Goal: Transaction & Acquisition: Purchase product/service

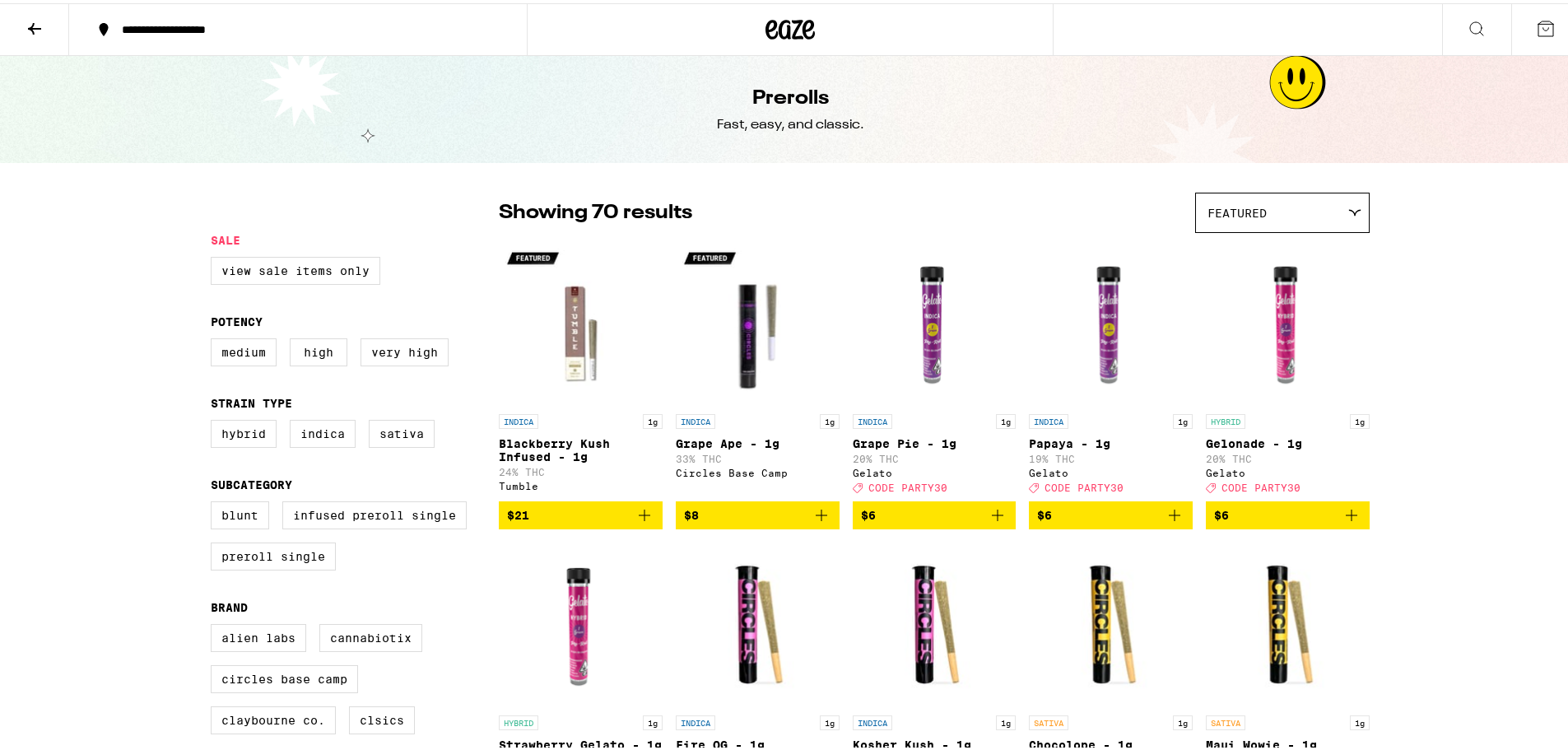
click at [33, 31] on icon at bounding box center [34, 25] width 20 height 20
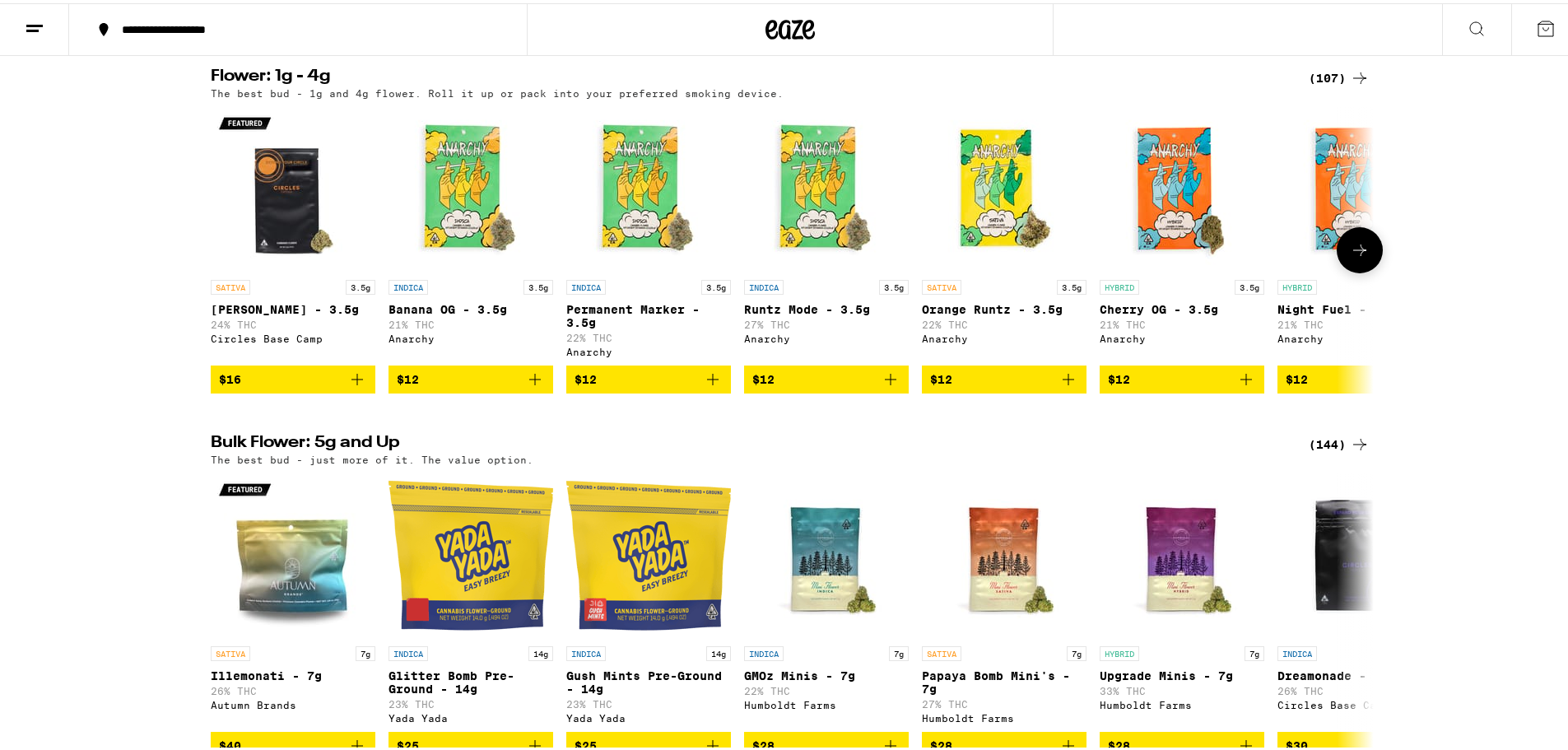
scroll to position [329, 0]
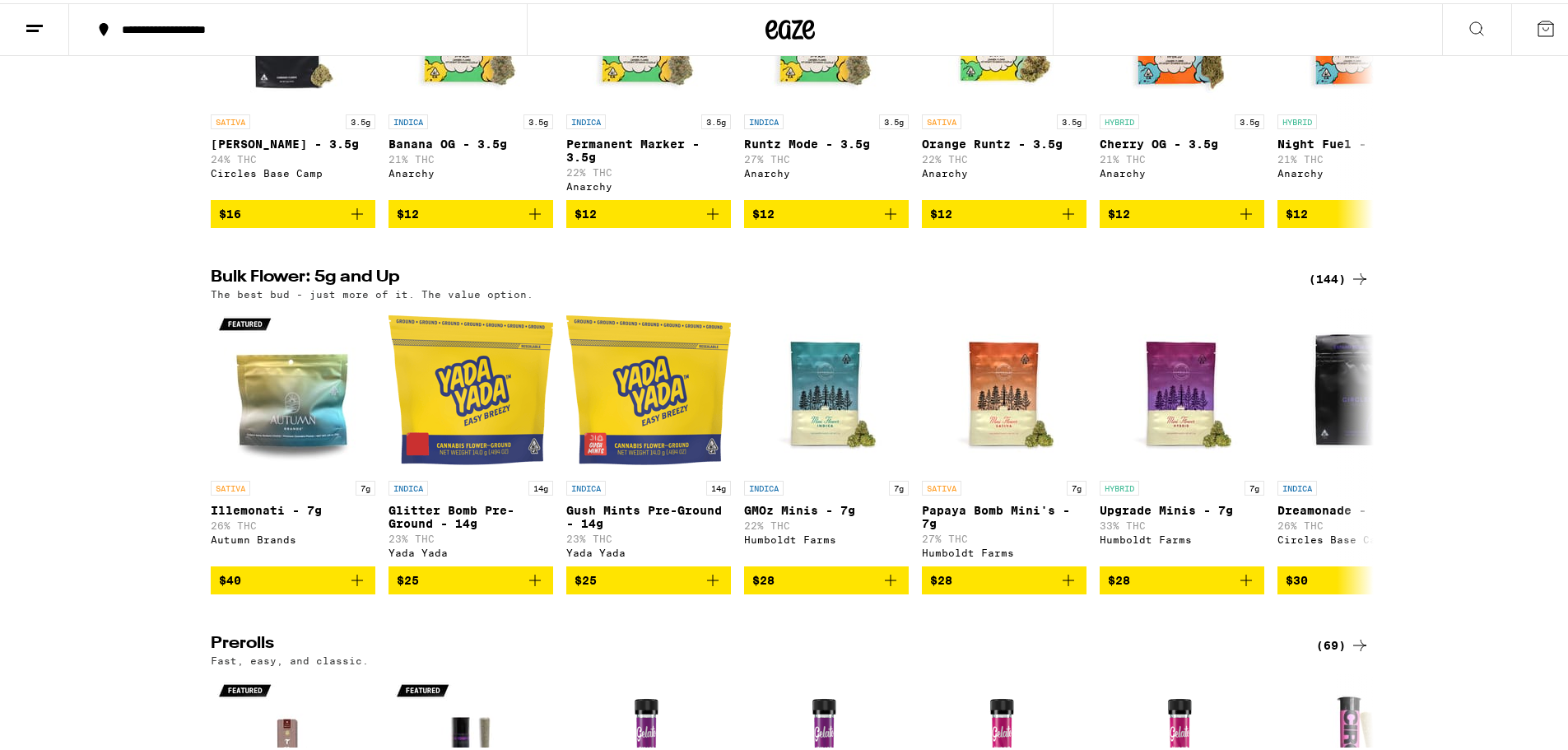
click at [1353, 286] on icon at bounding box center [1359, 275] width 20 height 20
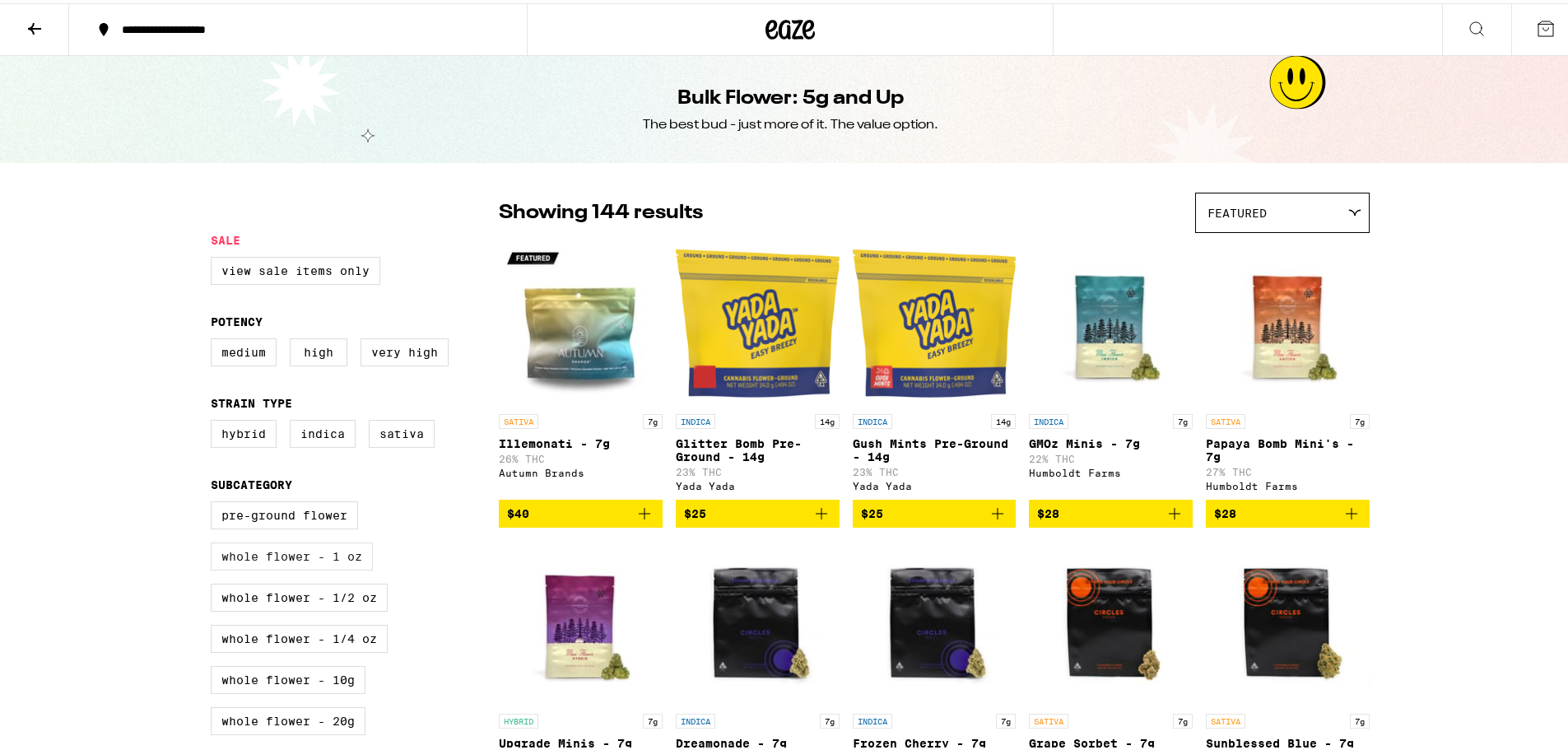
click at [304, 567] on label "Whole Flower - 1 oz" at bounding box center [291, 553] width 162 height 28
click at [215, 501] on input "Whole Flower - 1 oz" at bounding box center [214, 501] width 1 height 1
checkbox input "true"
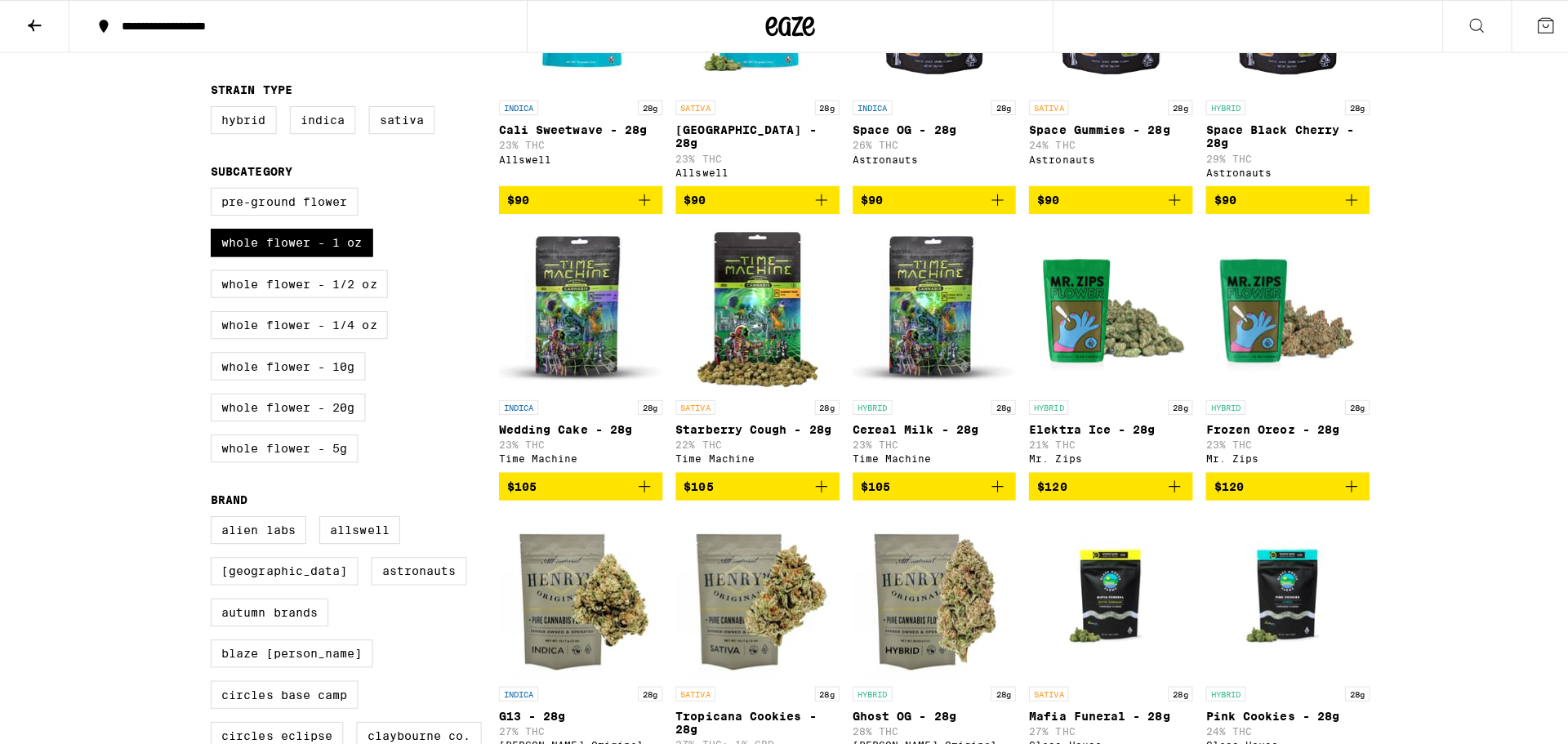
scroll to position [163, 0]
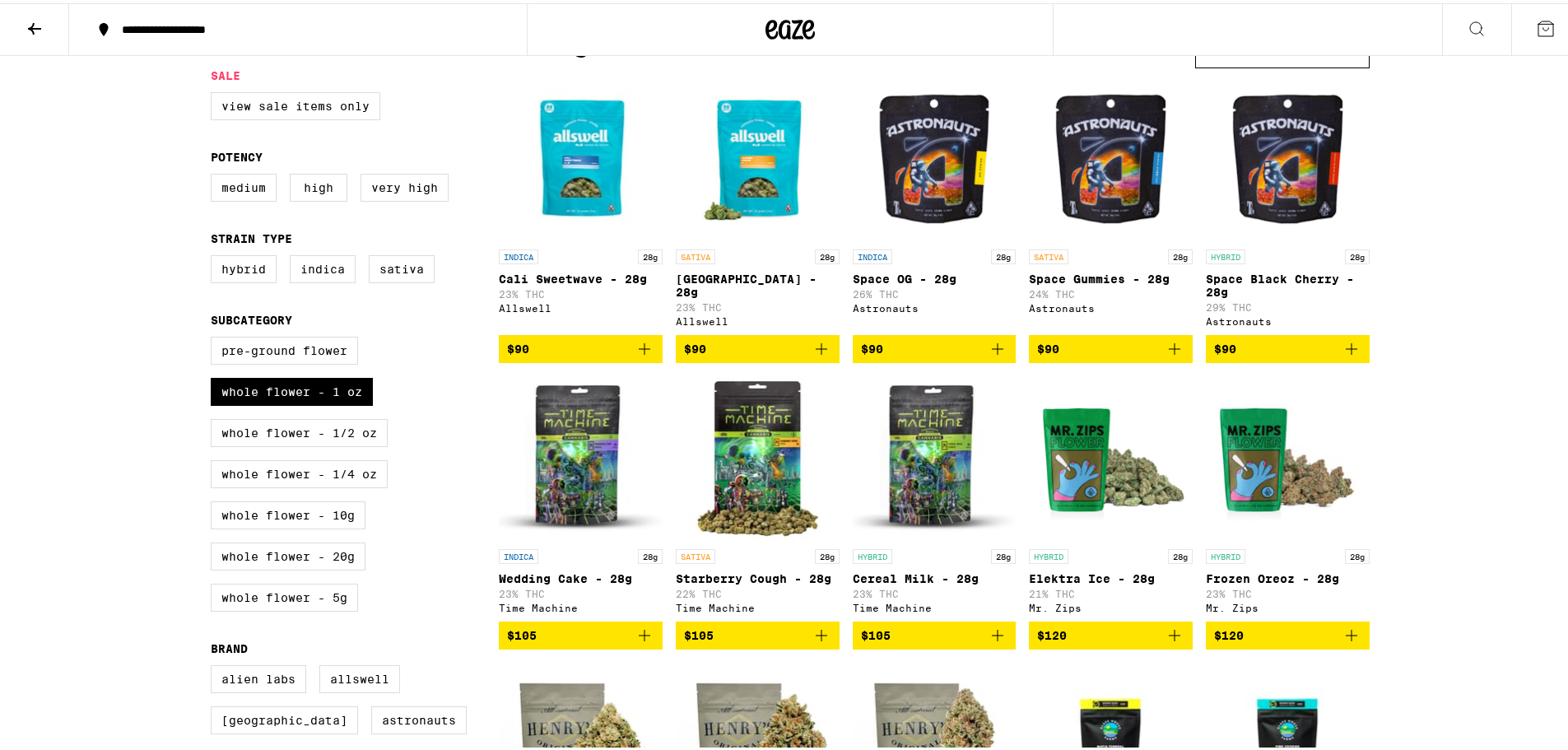
click at [935, 478] on img "Open page for Cereal Milk - 28g from Time Machine" at bounding box center [934, 456] width 164 height 165
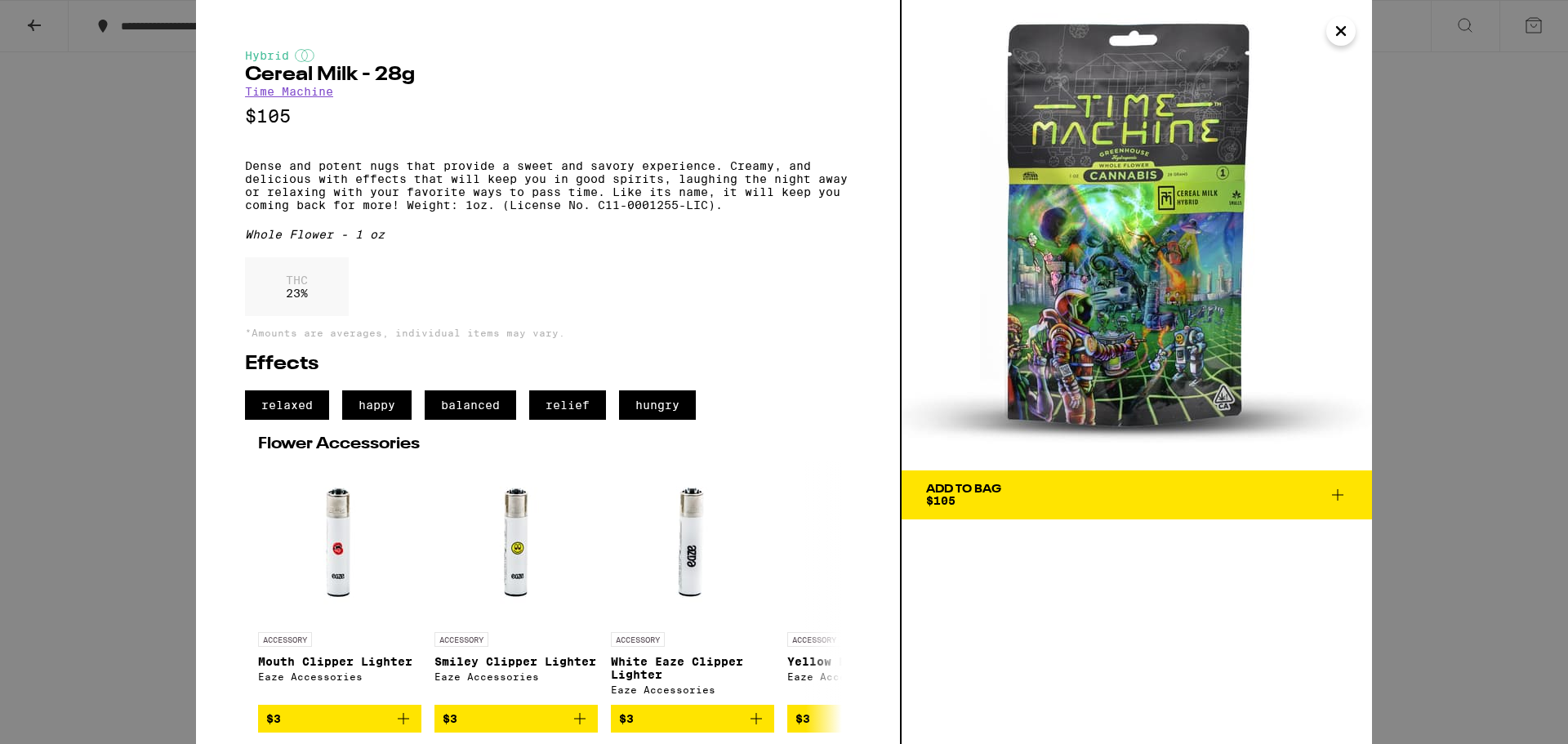
click at [1328, 490] on icon at bounding box center [1337, 494] width 19 height 19
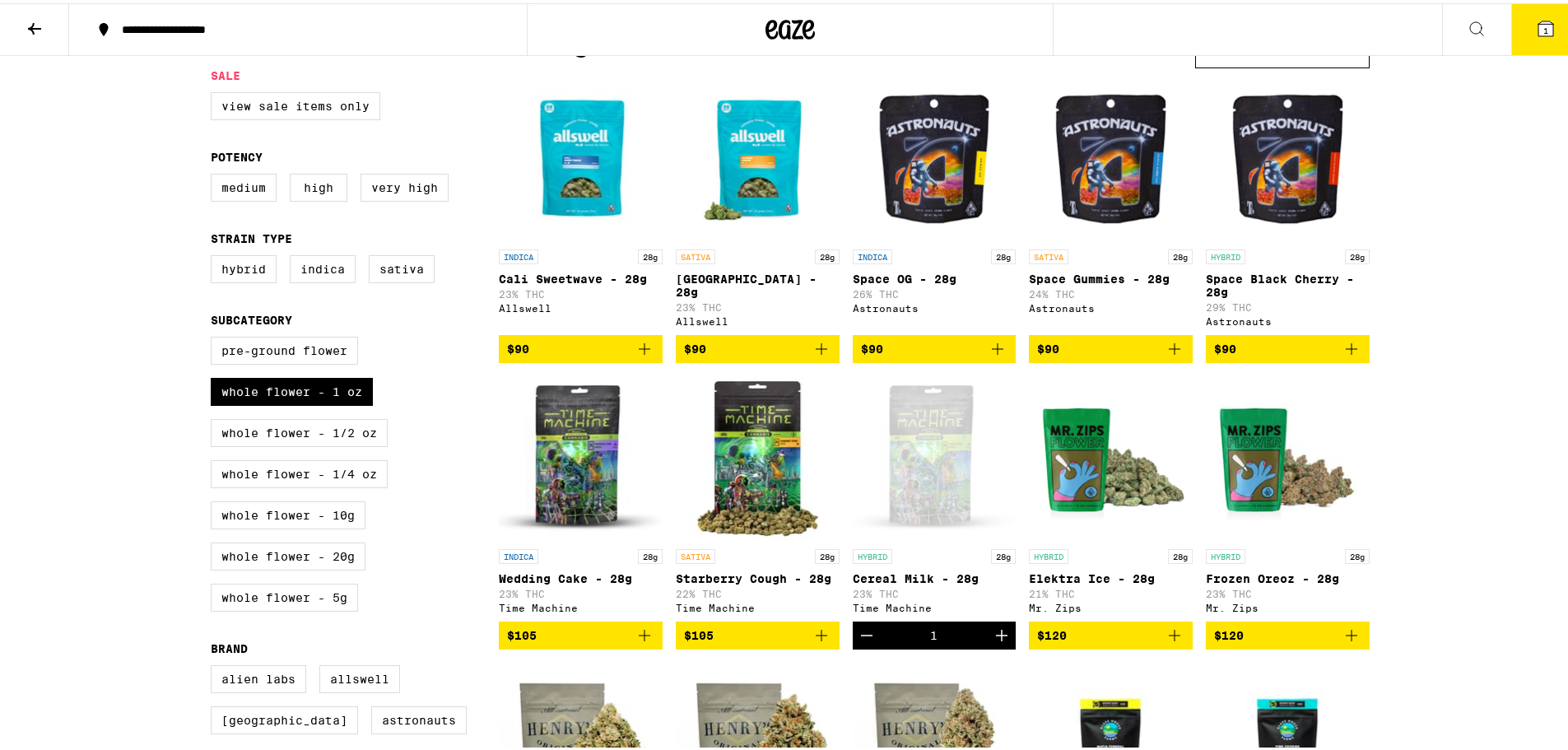
click at [1536, 25] on button "1" at bounding box center [1546, 26] width 70 height 51
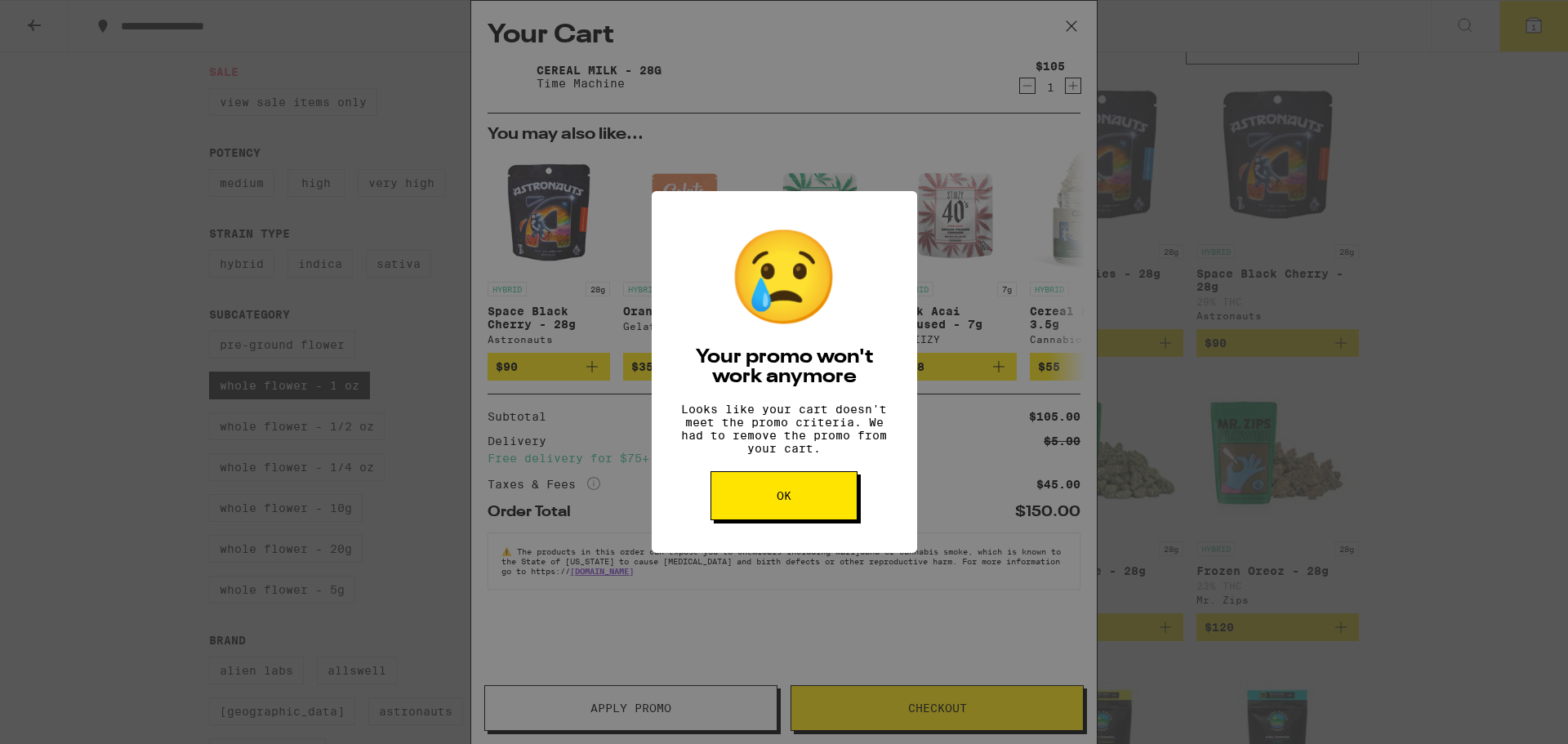
click at [788, 502] on span "OK" at bounding box center [784, 496] width 14 height 12
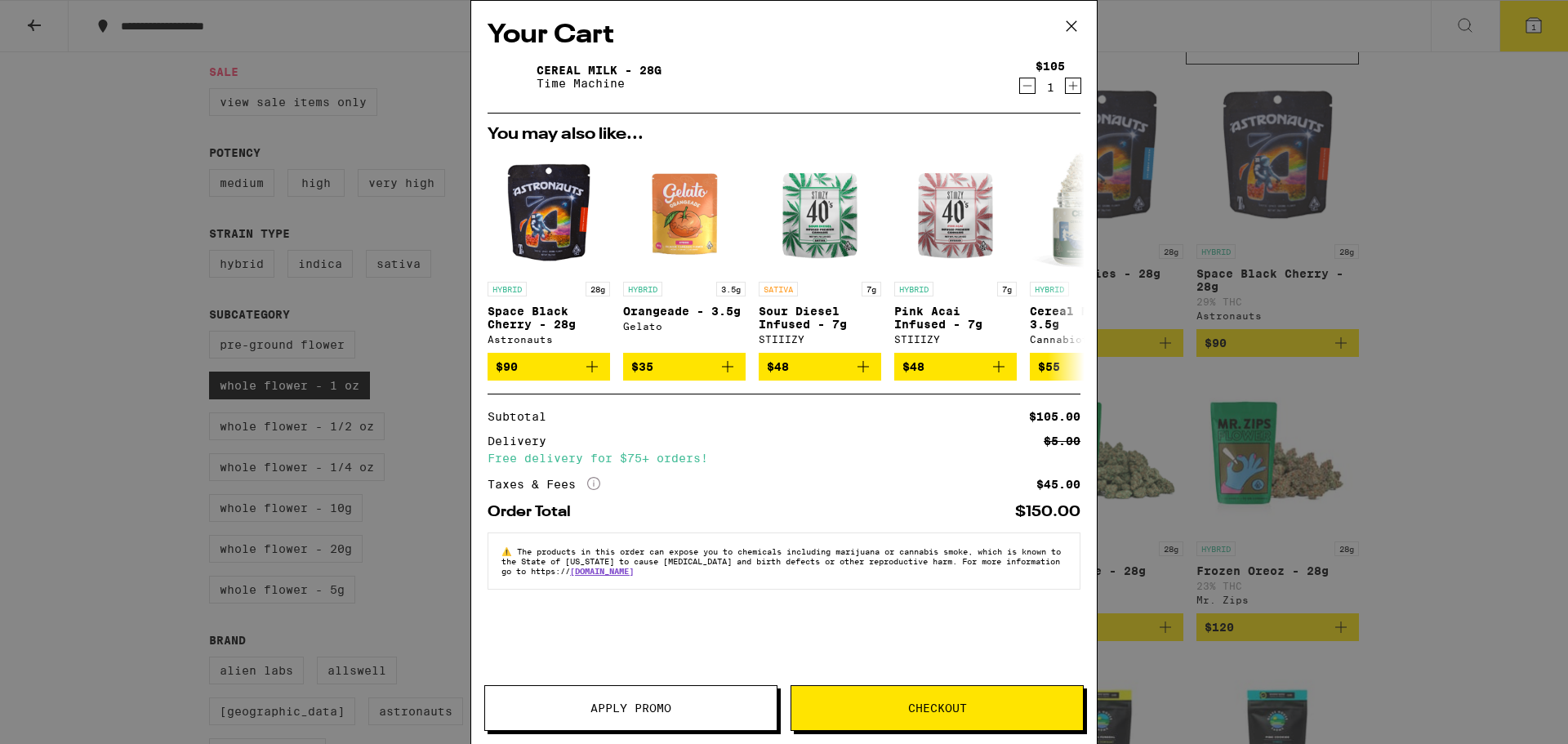
drag, startPoint x: 943, startPoint y: 714, endPoint x: 966, endPoint y: 722, distance: 24.4
click at [946, 714] on span "Checkout" at bounding box center [938, 709] width 59 height 12
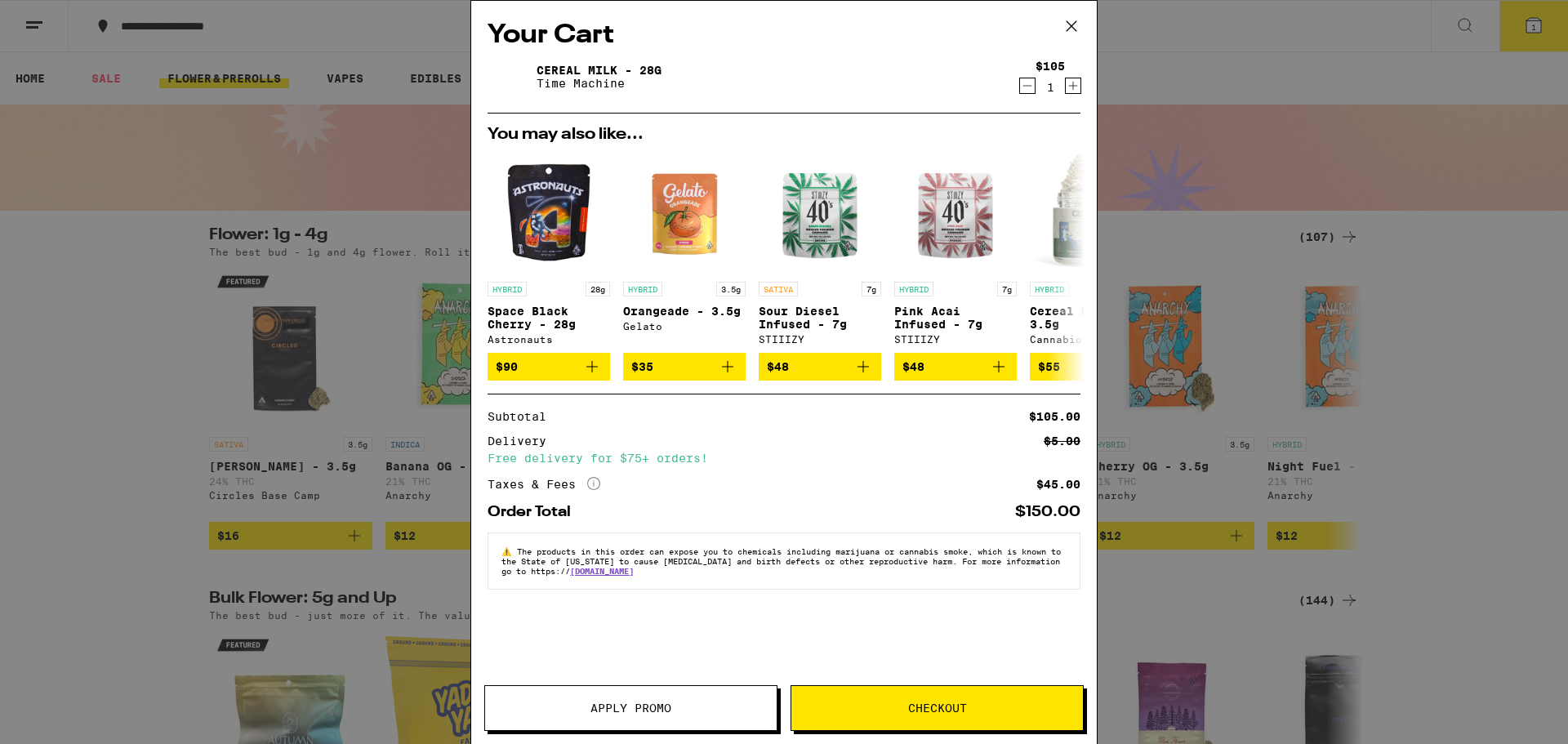
click at [577, 66] on link "Cereal Milk - 28g" at bounding box center [599, 71] width 125 height 13
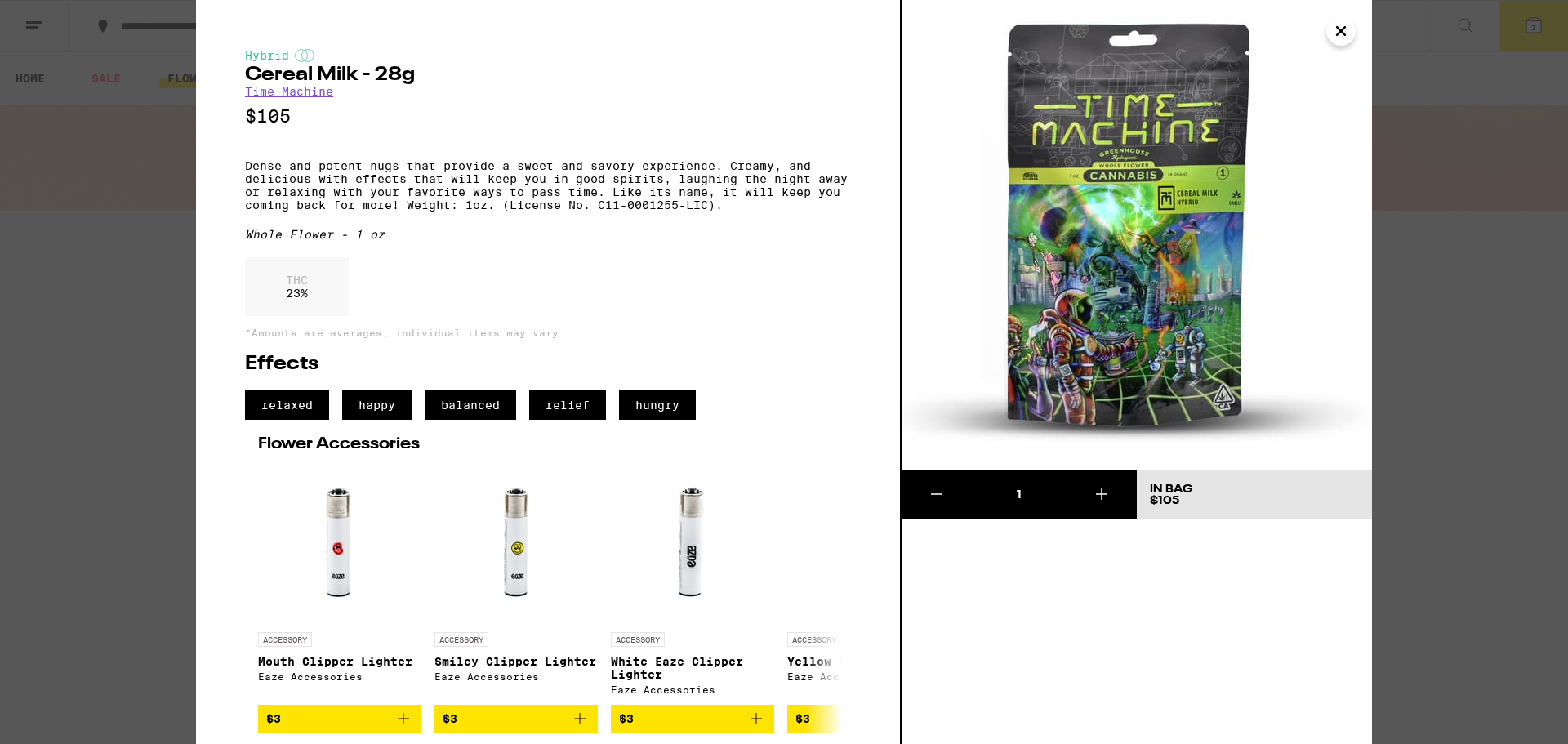
drag, startPoint x: 1334, startPoint y: 34, endPoint x: 1316, endPoint y: 41, distance: 19.3
click at [1317, 41] on div "Hybrid Cereal Milk - 28g Time Machine $105 Dense and potent nugs that provide a…" at bounding box center [784, 372] width 1177 height 744
click at [1326, 40] on img at bounding box center [1136, 235] width 470 height 470
click at [1335, 31] on icon "Close" at bounding box center [1341, 30] width 19 height 24
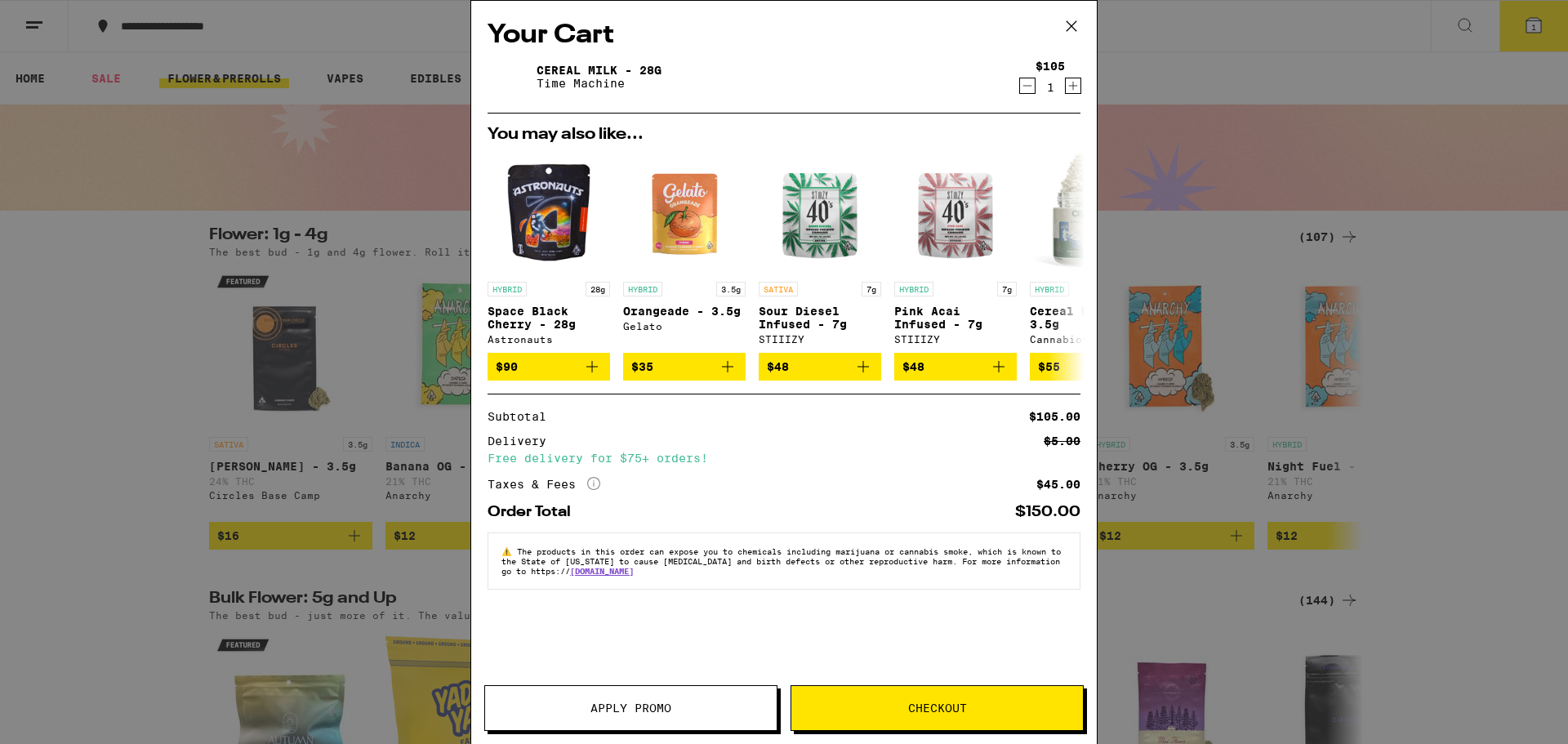
click at [237, 79] on div "Your Cart Cereal Milk - 28g Time Machine $105 1 You may also like... HYBRID 28g…" at bounding box center [784, 372] width 1568 height 744
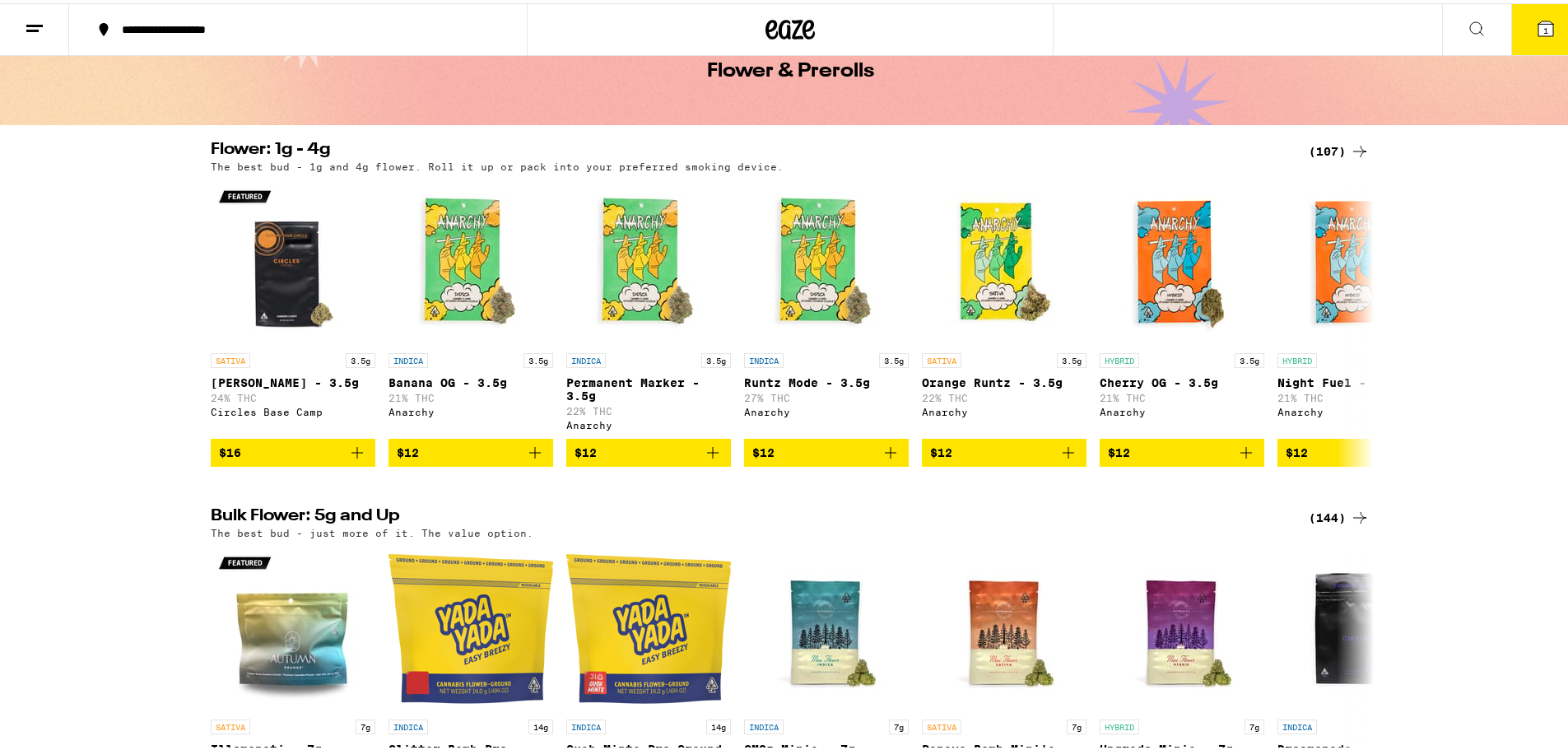
scroll to position [247, 0]
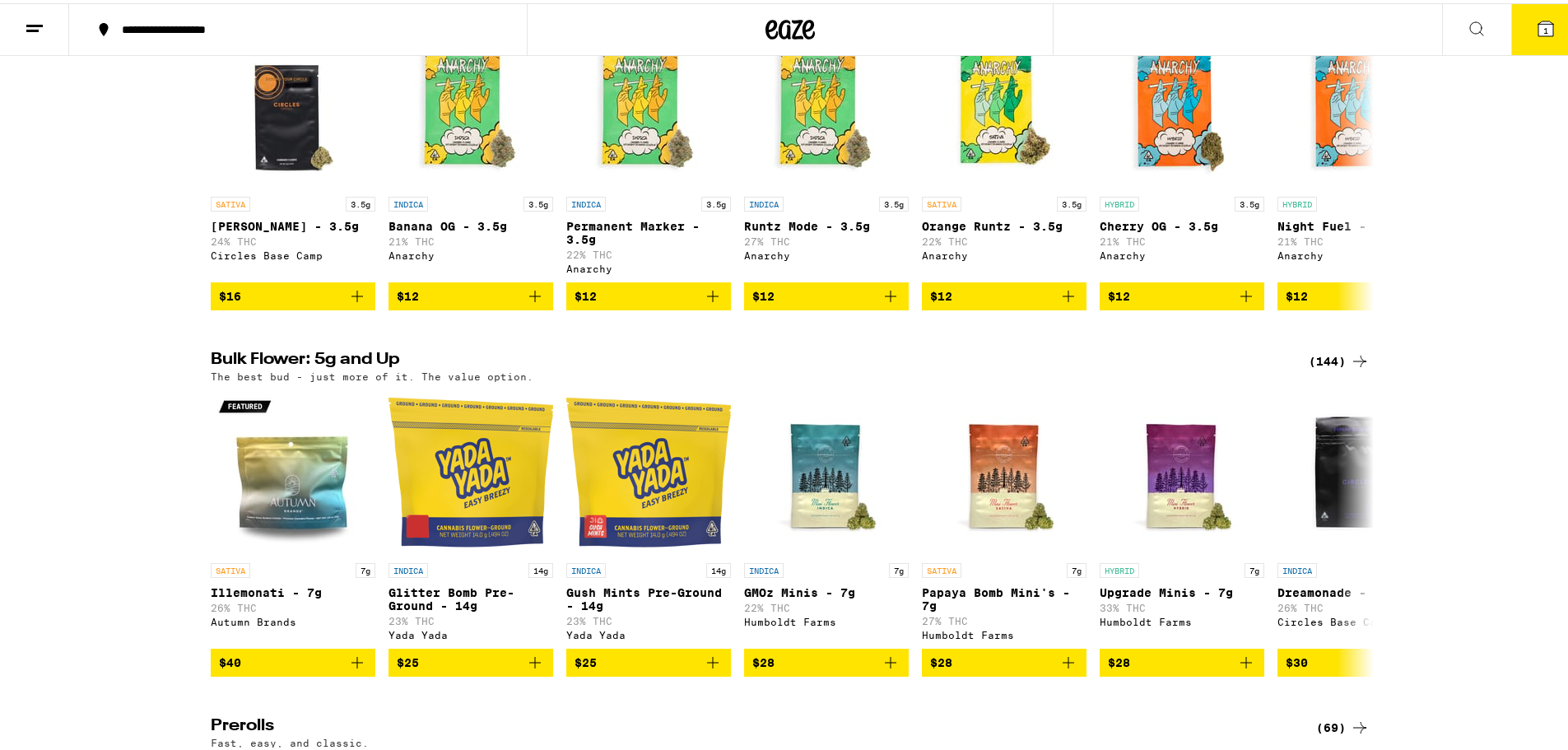
click at [1366, 362] on div "Bulk Flower: 5g and Up (144) The best bud - just more of it. The value option." at bounding box center [790, 364] width 1186 height 31
click at [1360, 364] on icon at bounding box center [1359, 358] width 20 height 20
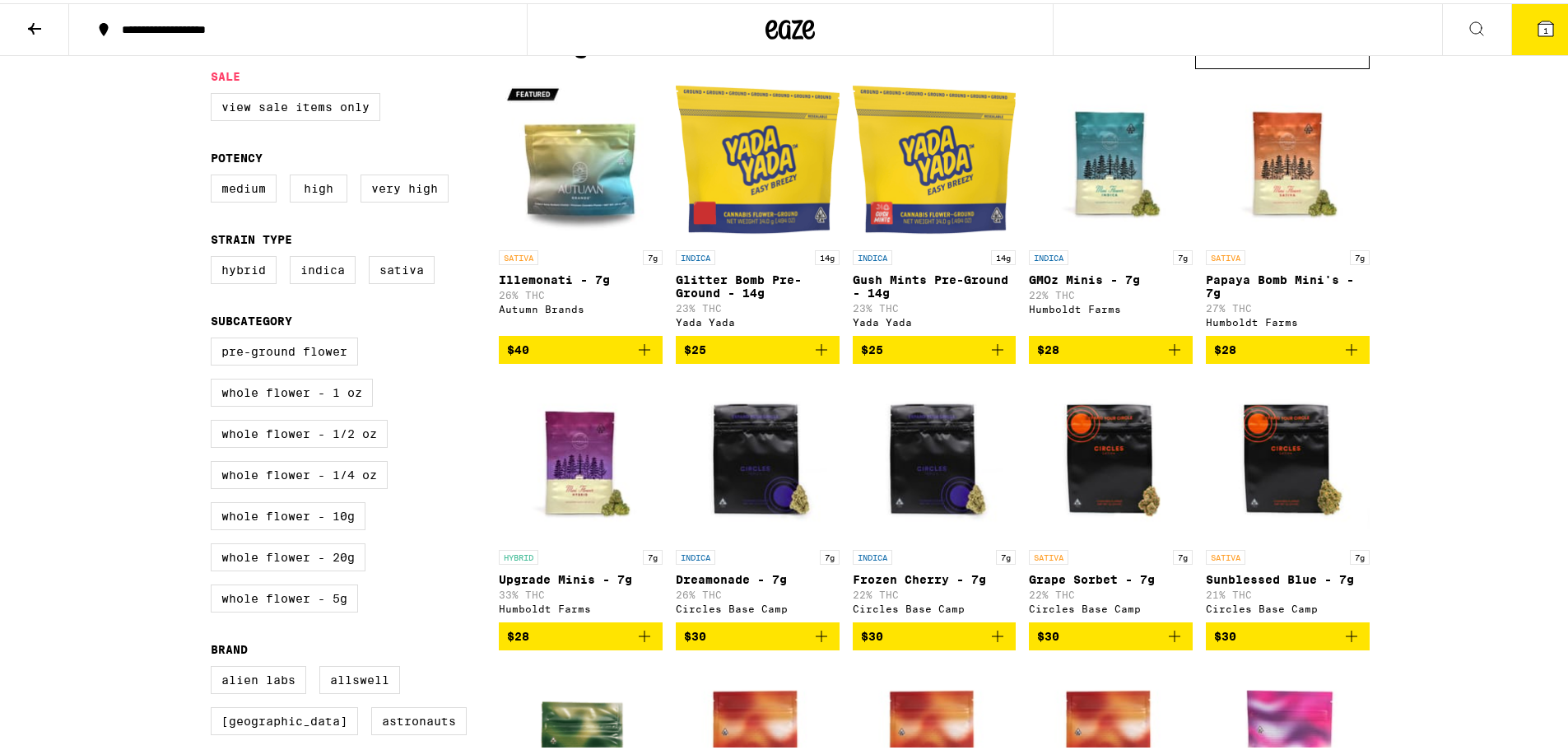
scroll to position [165, 0]
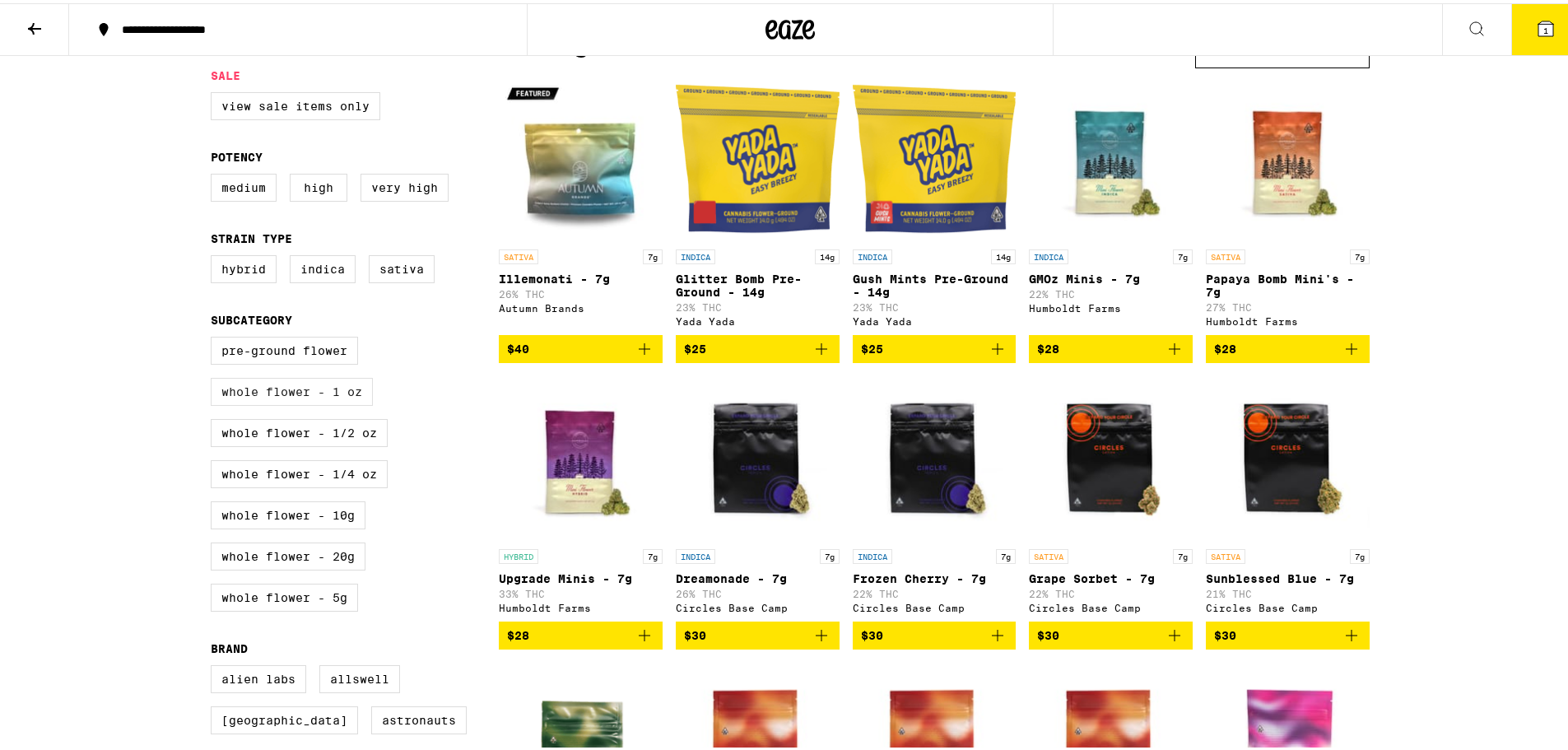
click at [326, 396] on label "Whole Flower - 1 oz" at bounding box center [291, 389] width 162 height 28
click at [215, 337] on input "Whole Flower - 1 oz" at bounding box center [214, 336] width 1 height 1
checkbox input "true"
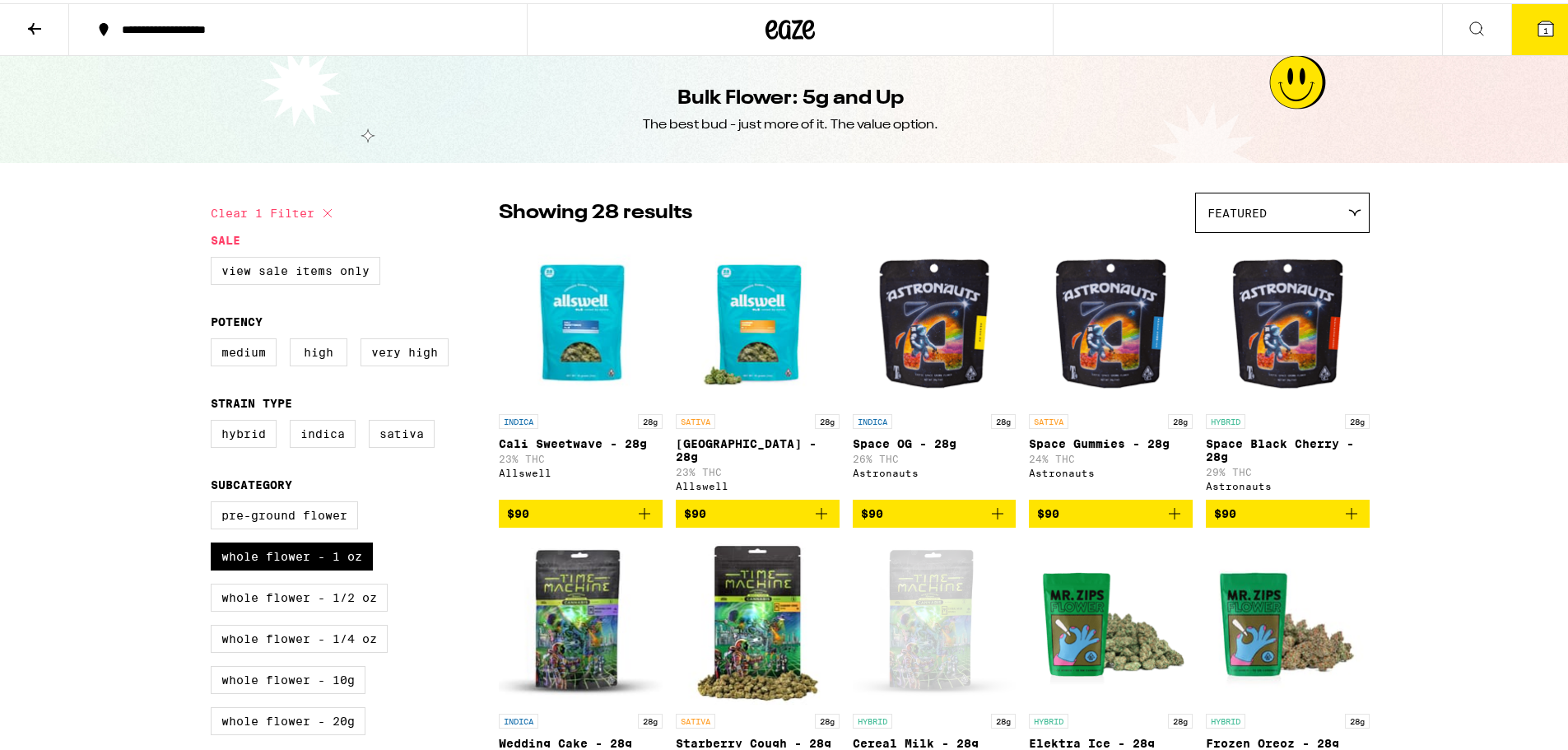
click at [1516, 36] on button "1" at bounding box center [1546, 26] width 70 height 51
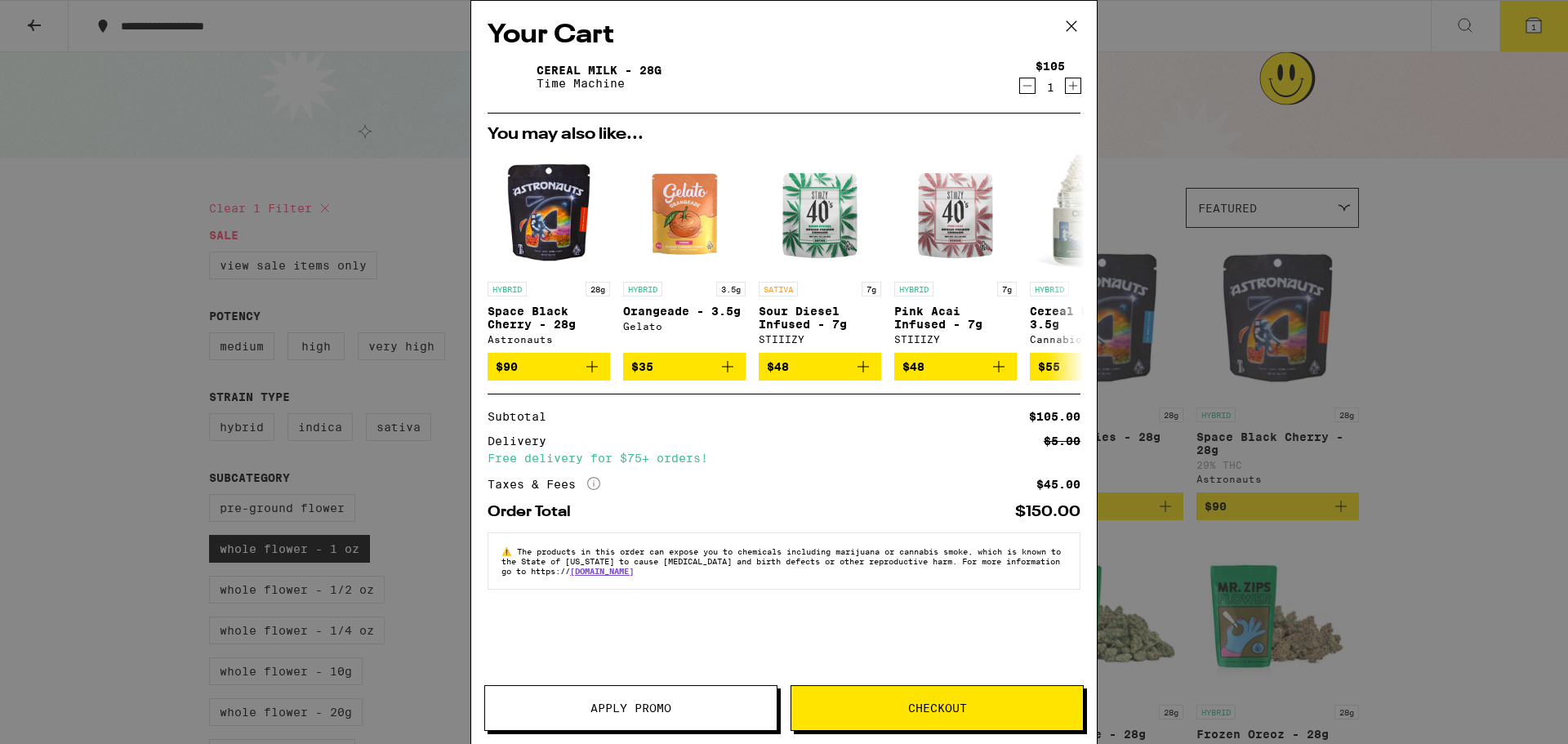
click at [1031, 80] on icon "Decrement" at bounding box center [1027, 85] width 14 height 19
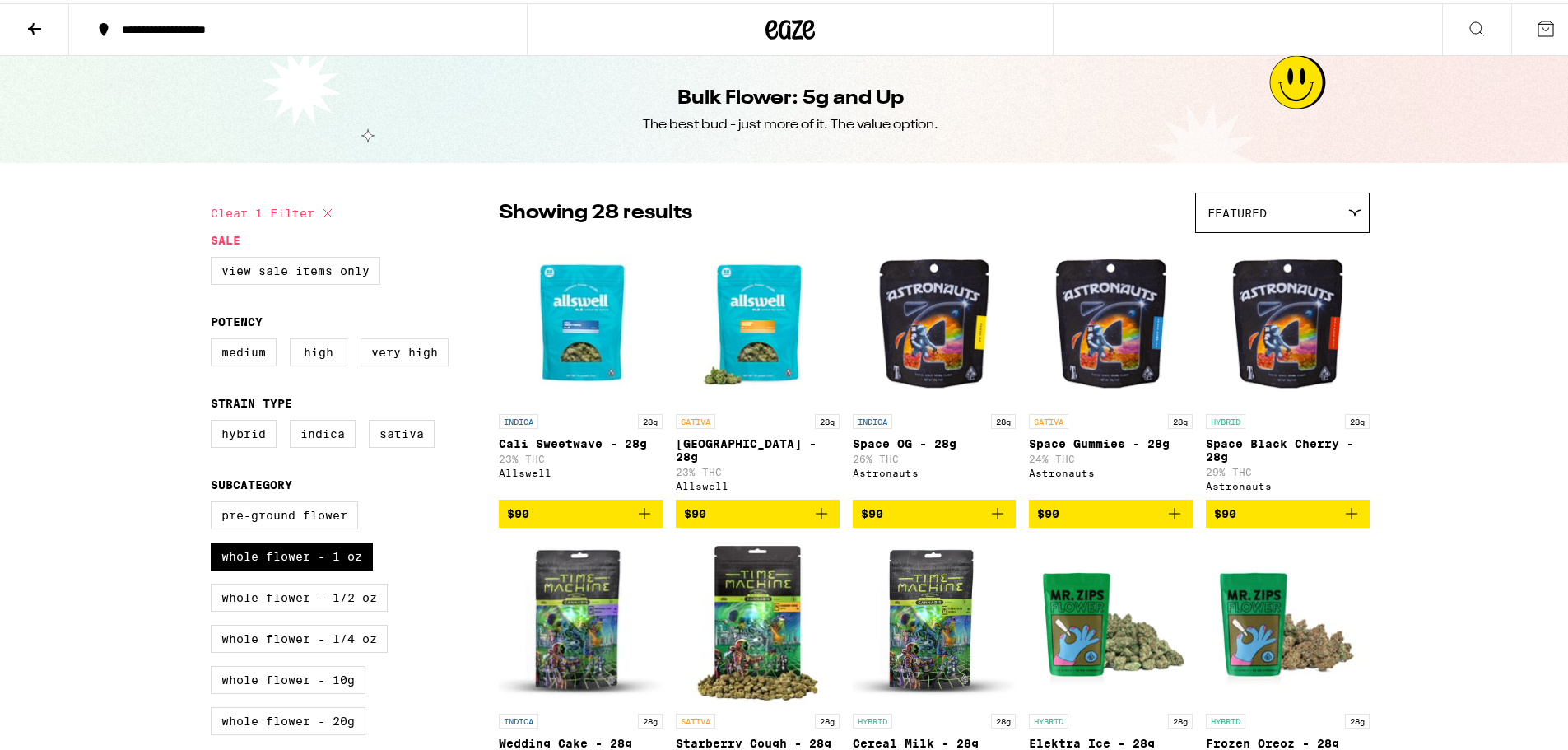
click at [1343, 518] on icon "Add to bag" at bounding box center [1351, 510] width 20 height 20
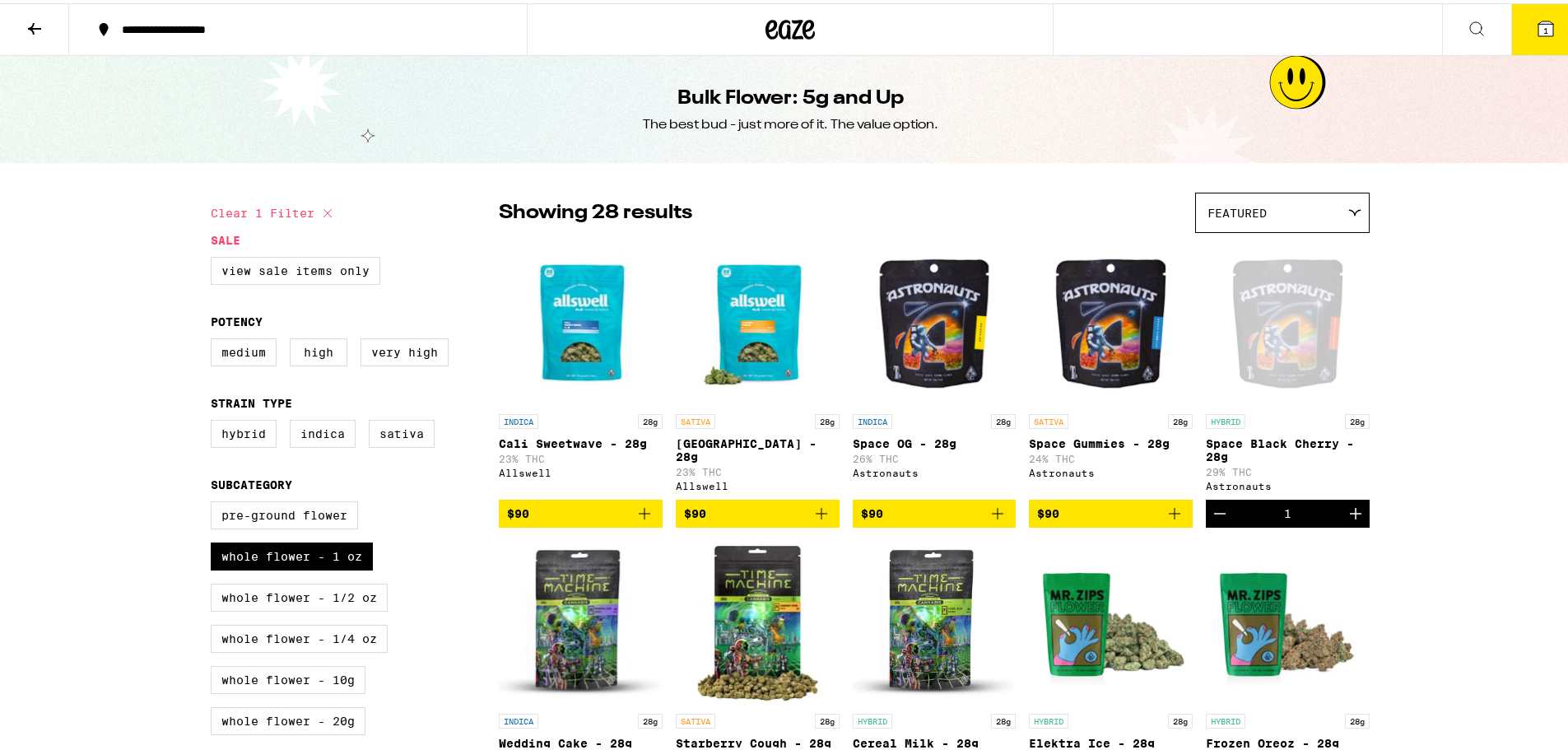
click at [1516, 31] on button "1" at bounding box center [1546, 26] width 70 height 51
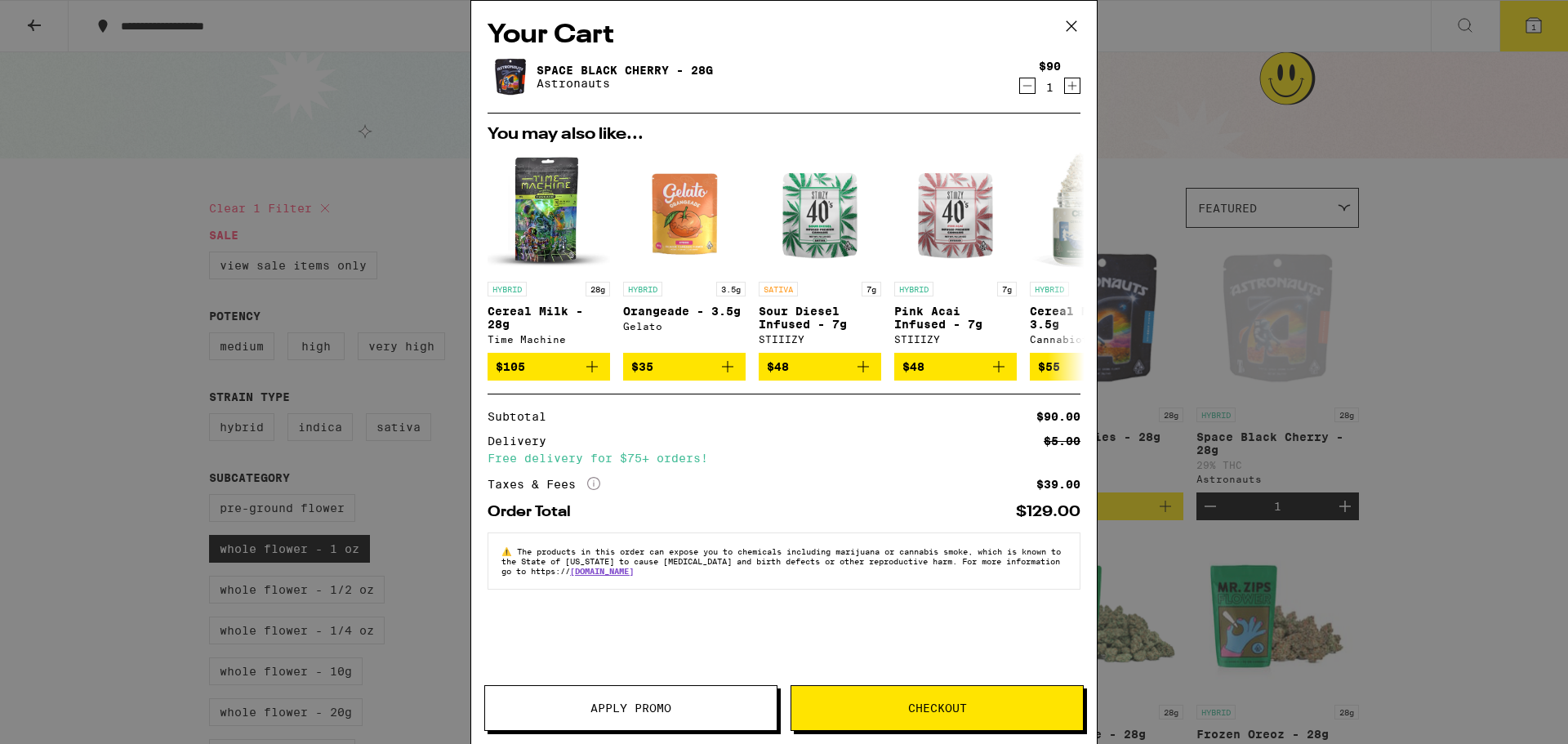
click at [943, 706] on span "Checkout" at bounding box center [938, 709] width 59 height 12
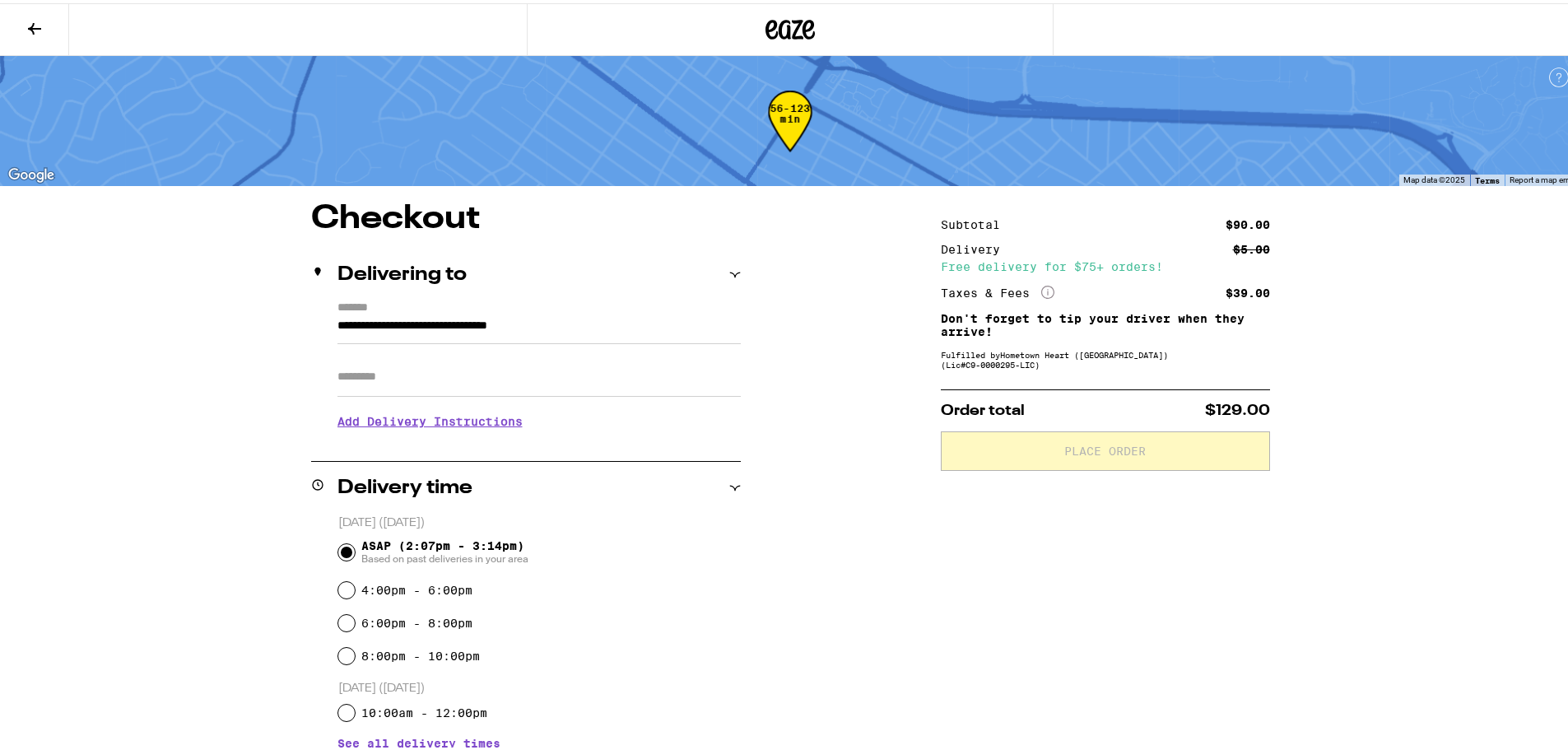
click at [608, 302] on label "*******" at bounding box center [539, 305] width 404 height 14
click at [608, 313] on input "**********" at bounding box center [539, 327] width 404 height 28
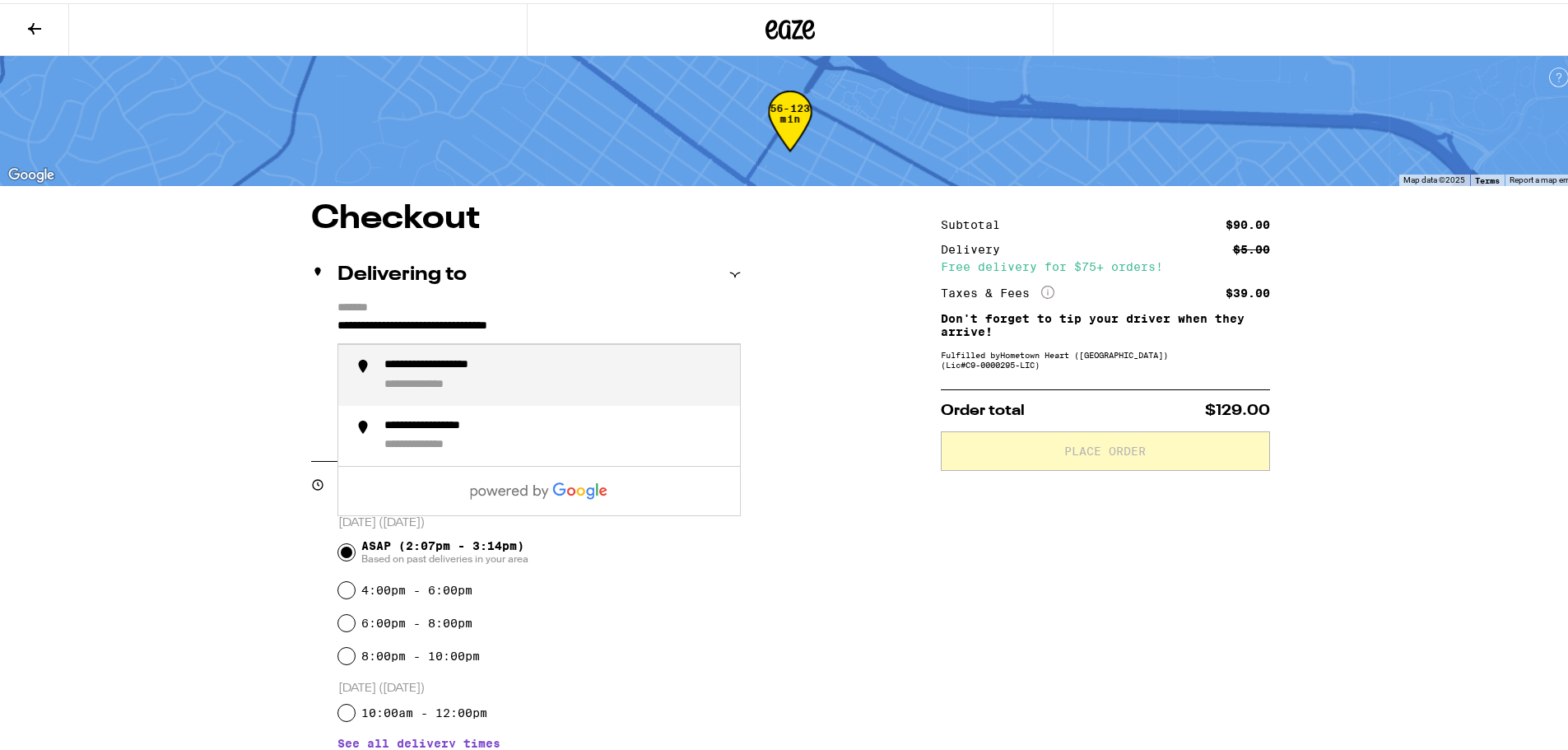
click at [576, 324] on input "**********" at bounding box center [539, 327] width 404 height 28
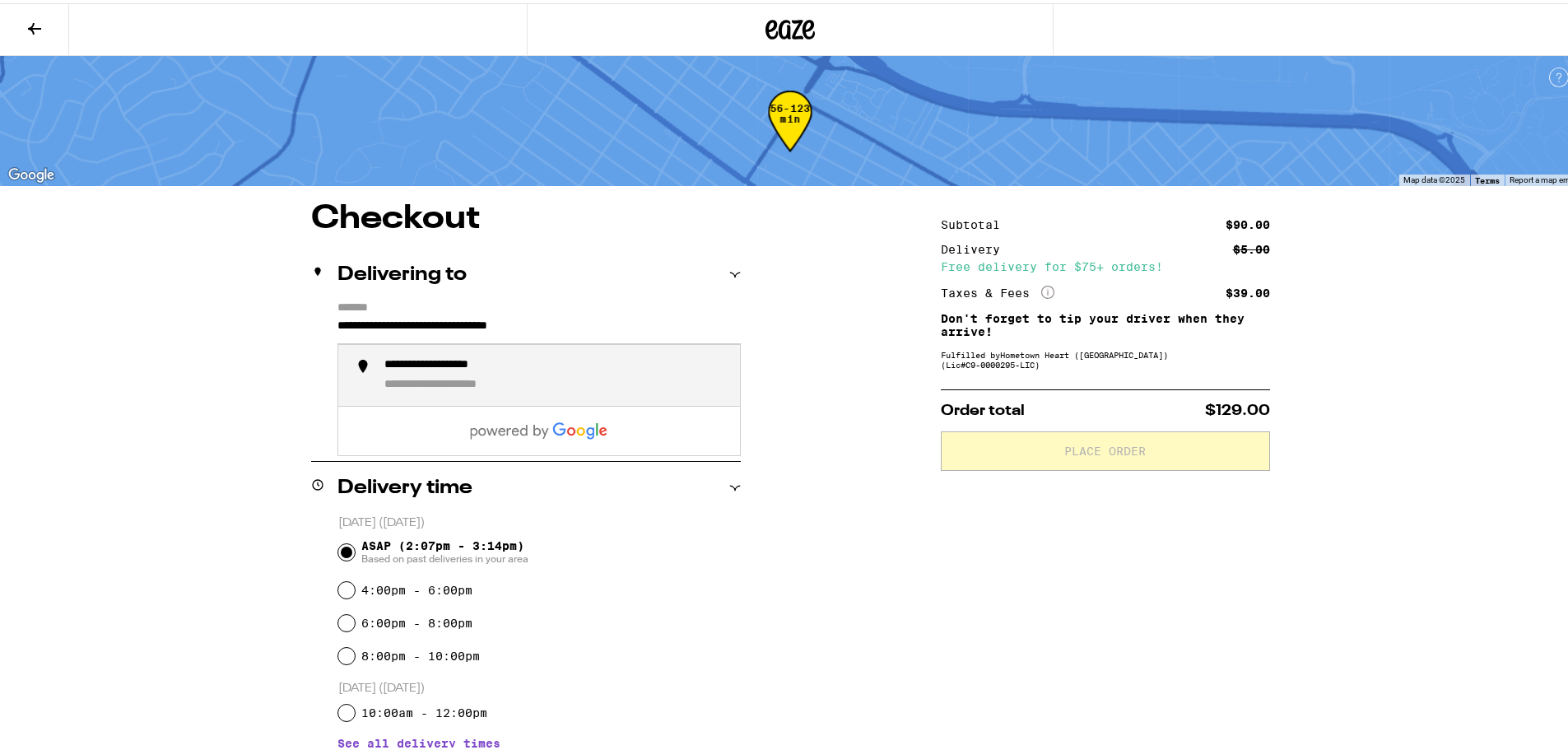
drag, startPoint x: 564, startPoint y: 365, endPoint x: 566, endPoint y: 355, distance: 10.2
click at [564, 364] on div "**********" at bounding box center [555, 372] width 343 height 35
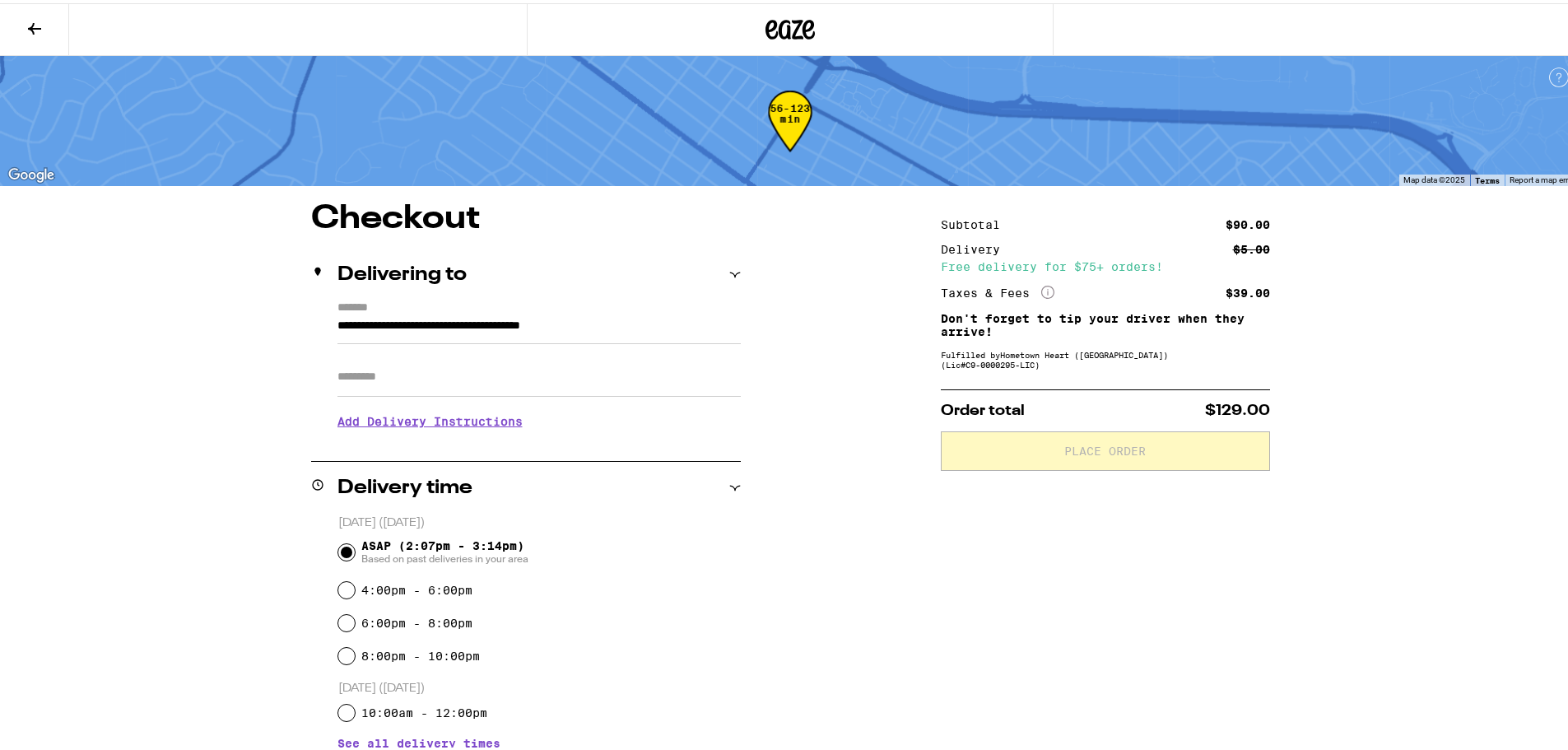
click at [690, 328] on input "**********" at bounding box center [539, 327] width 404 height 28
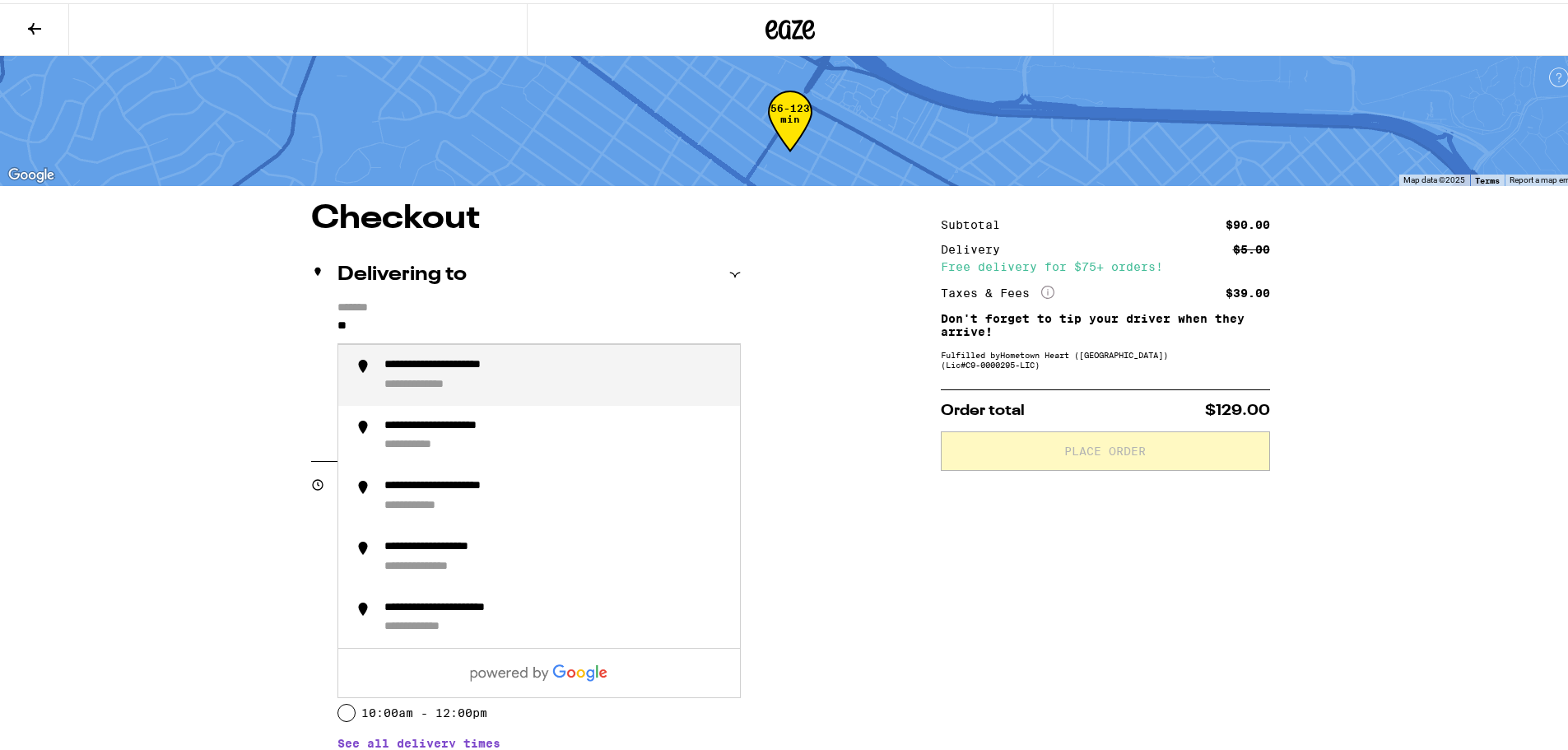
type input "*"
click at [544, 370] on div "**********" at bounding box center [555, 372] width 343 height 35
type input "**********"
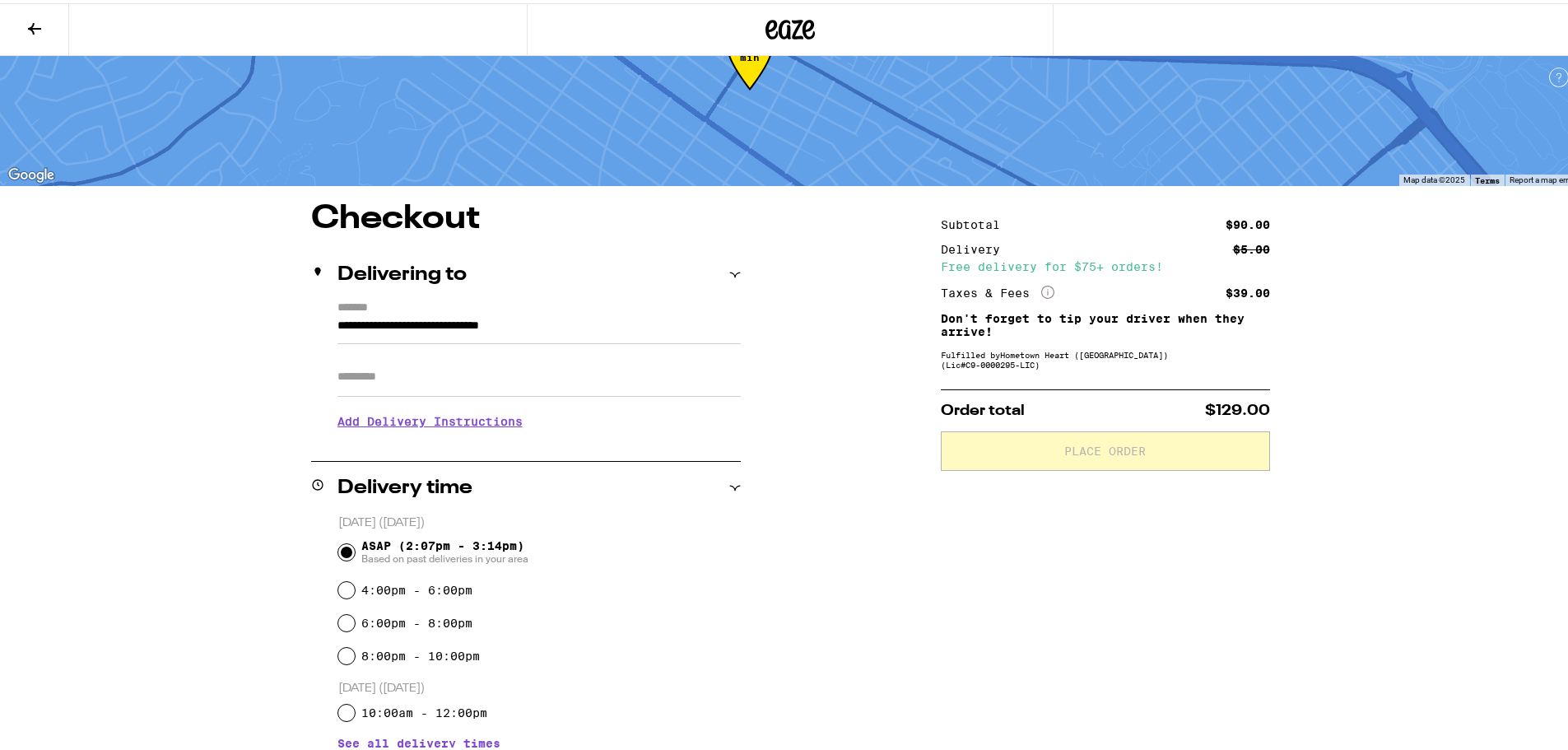
click at [503, 373] on input "Apt/Suite" at bounding box center [539, 373] width 404 height 40
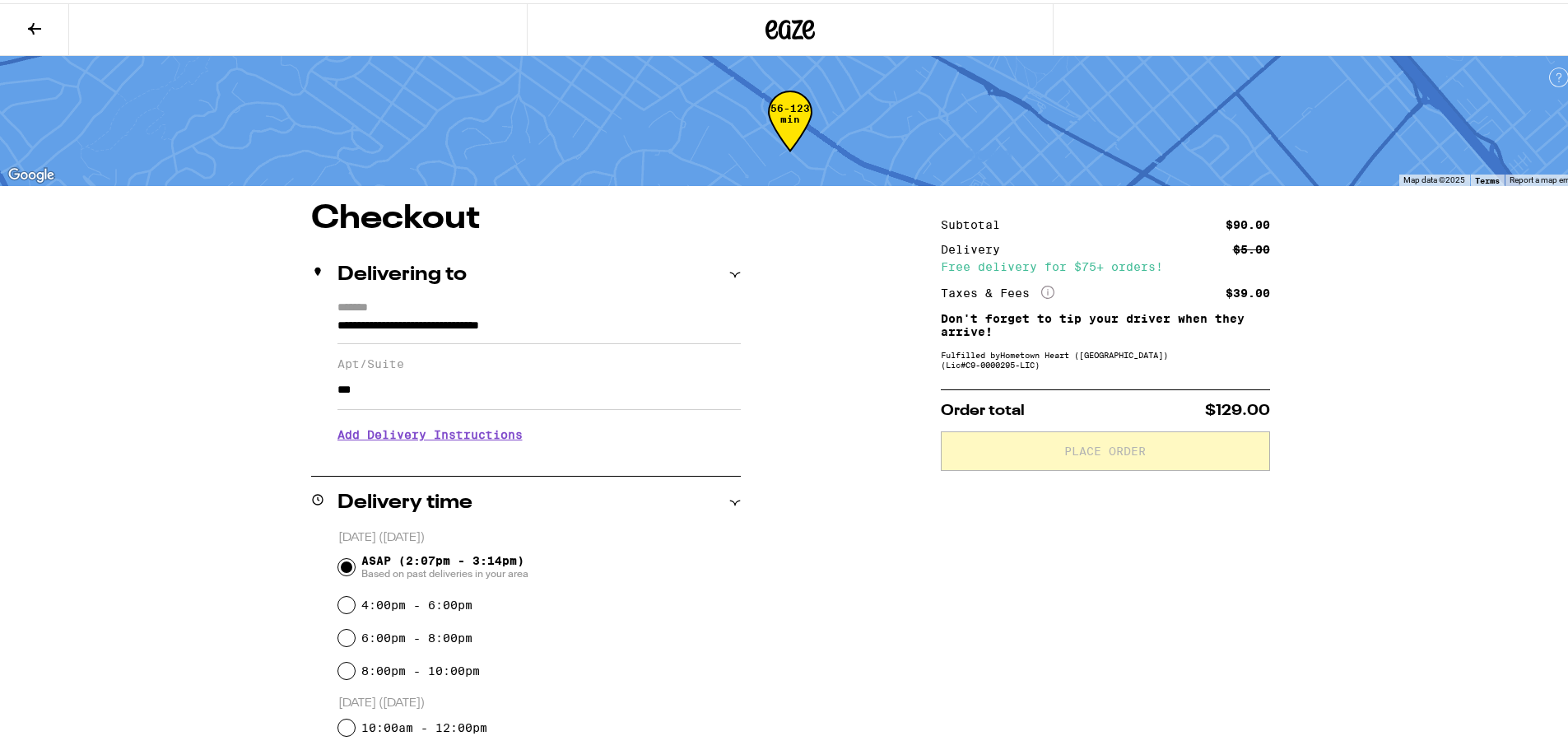
type input "***"
click at [878, 558] on div "**********" at bounding box center [790, 641] width 1186 height 882
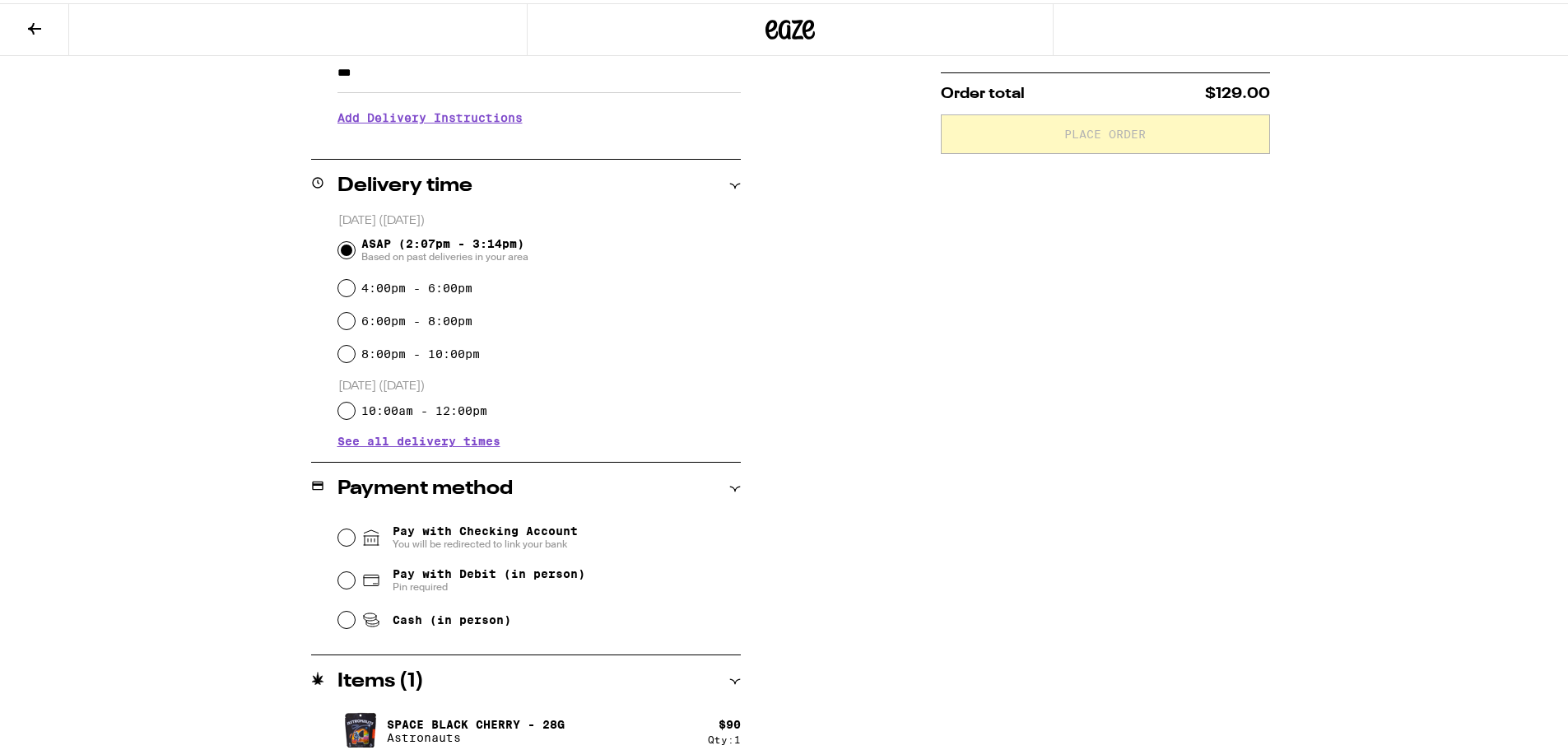
scroll to position [329, 0]
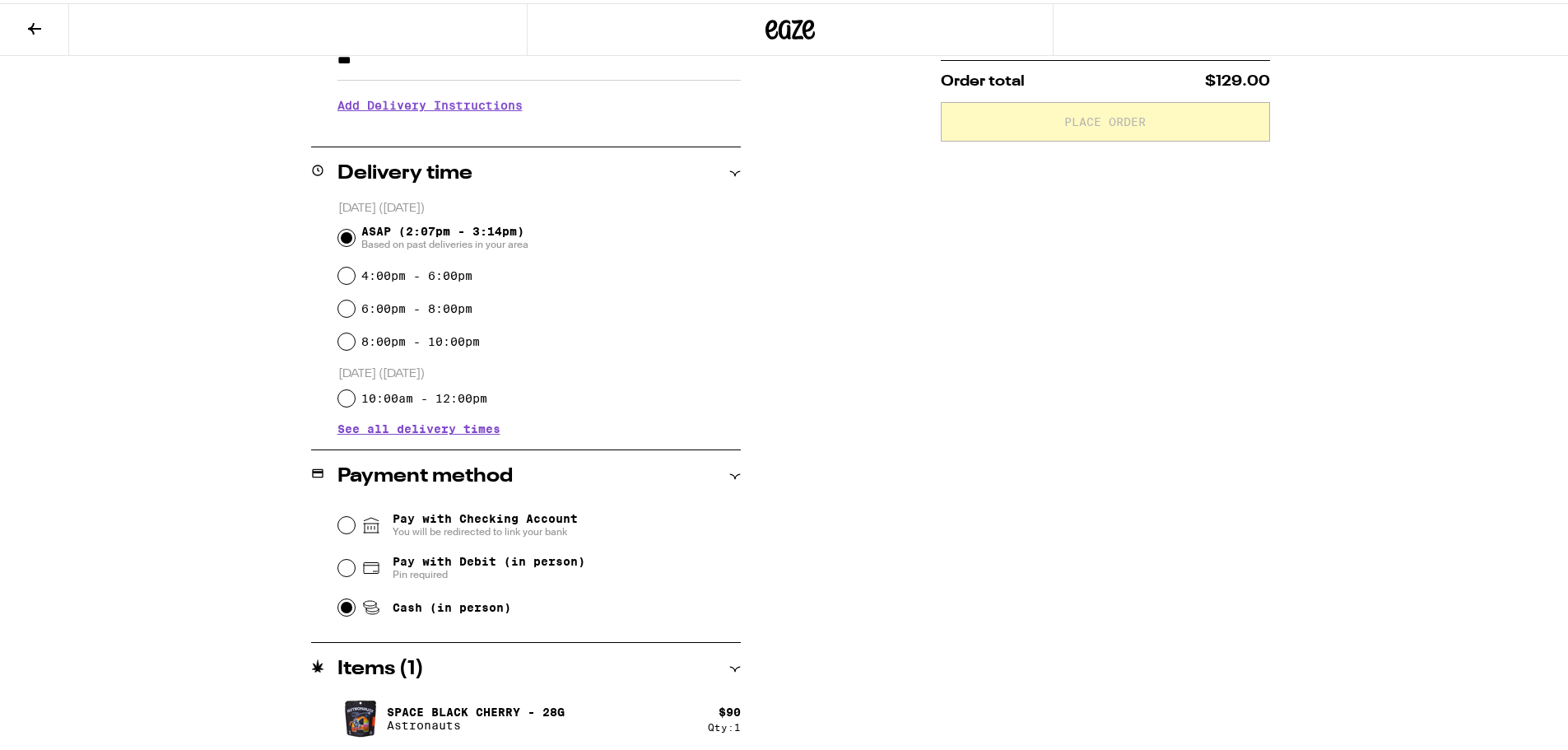
click at [342, 612] on input "Cash (in person)" at bounding box center [346, 604] width 16 height 16
radio input "true"
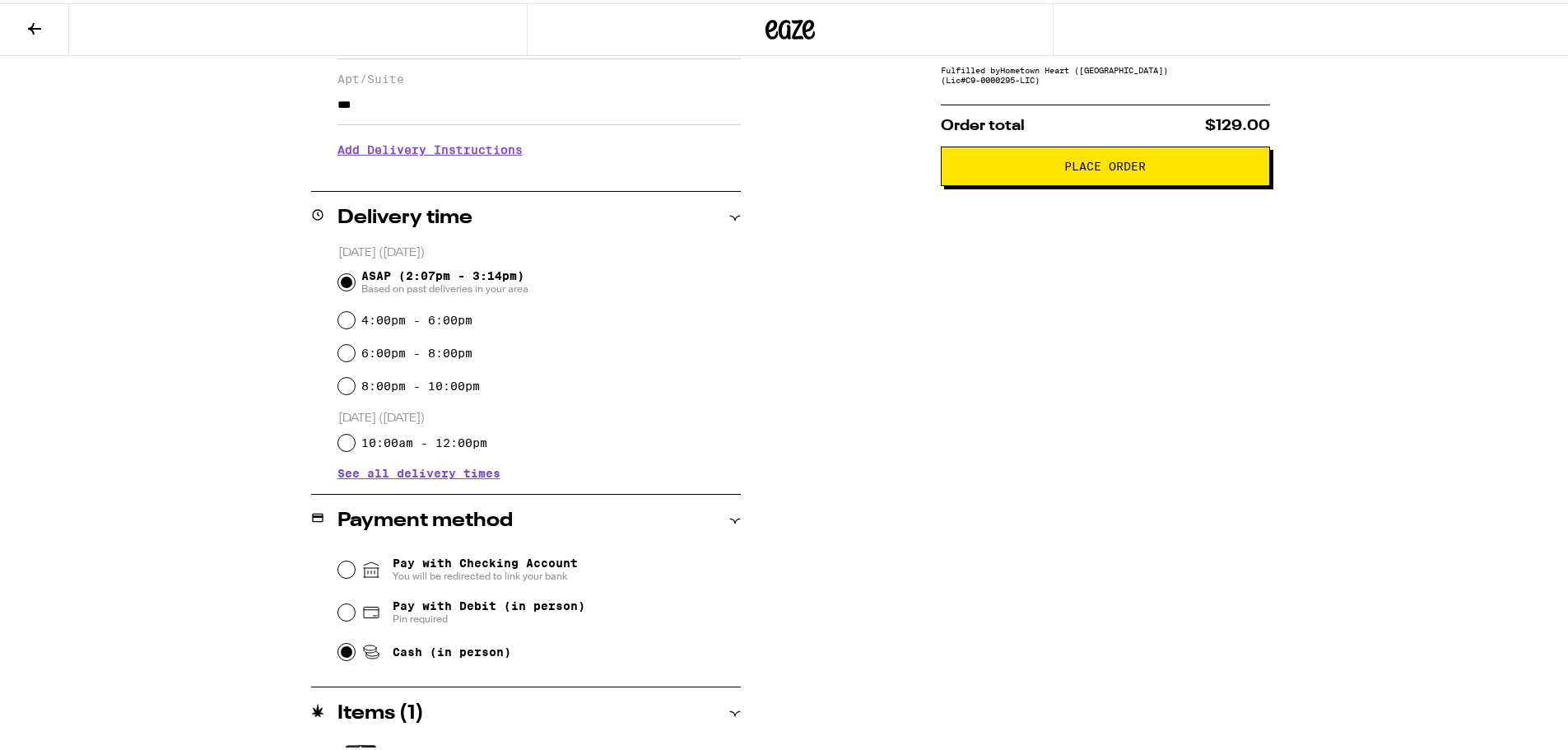
scroll to position [247, 0]
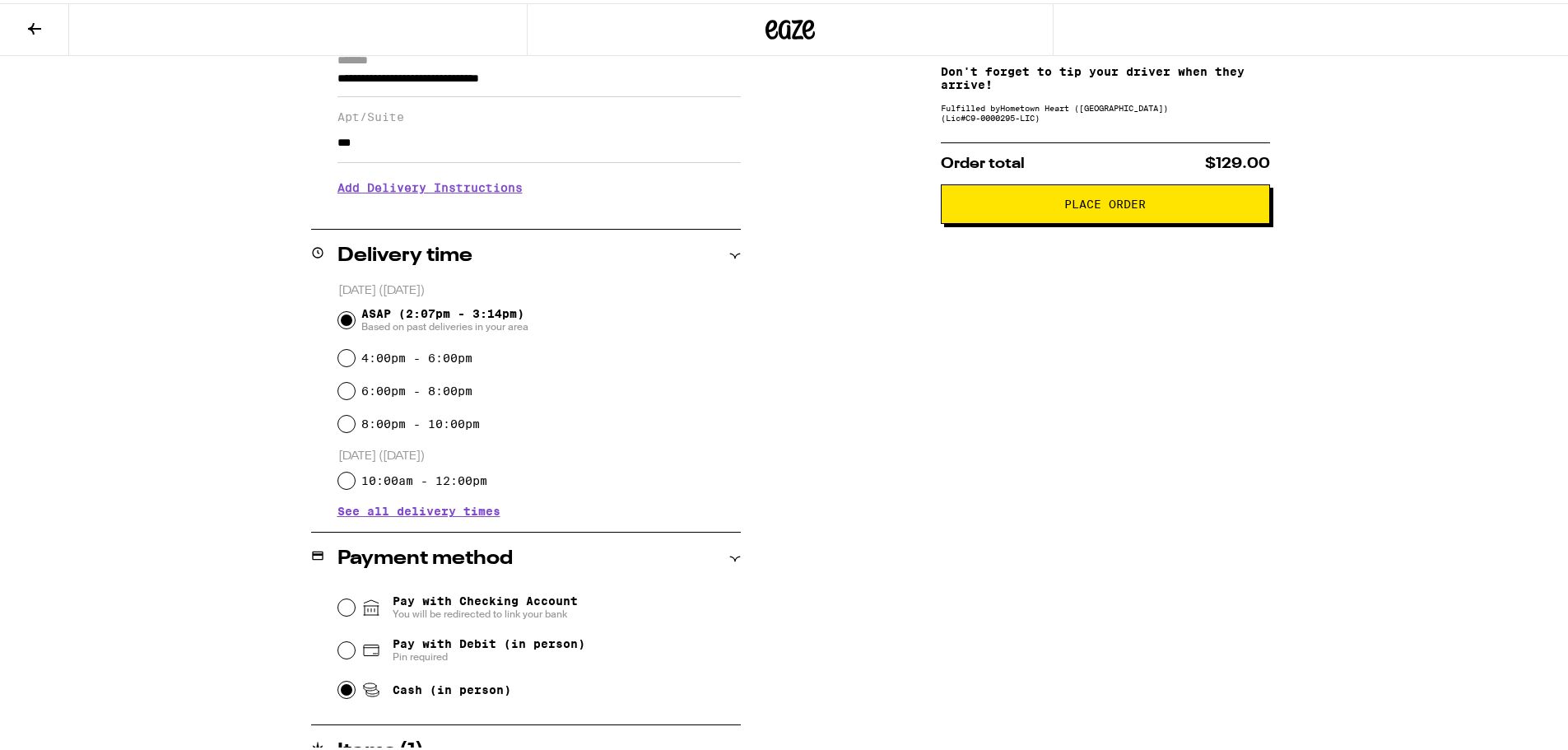
click at [1013, 220] on button "Place Order" at bounding box center [1105, 201] width 329 height 40
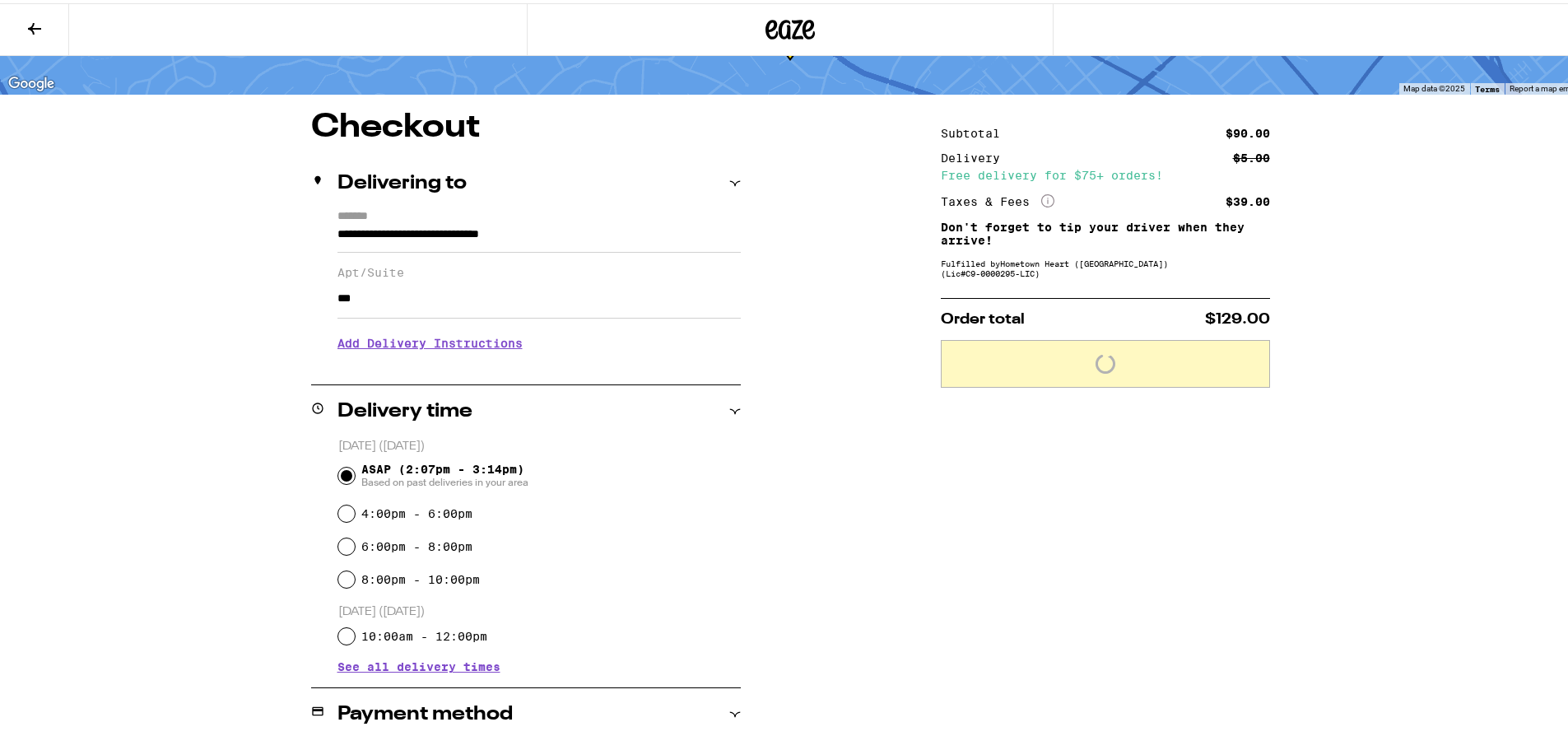
scroll to position [0, 0]
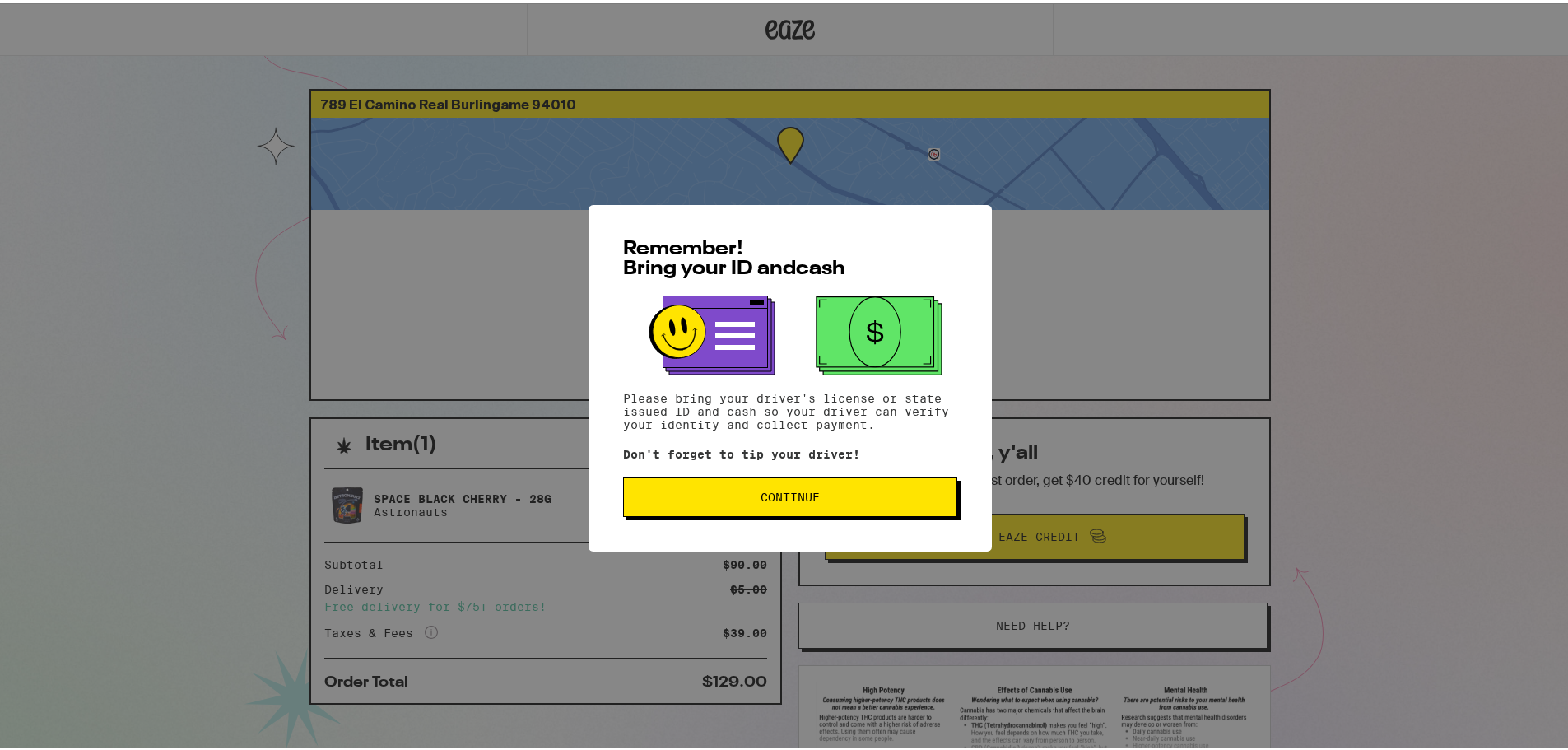
click at [814, 490] on button "Continue" at bounding box center [790, 494] width 334 height 40
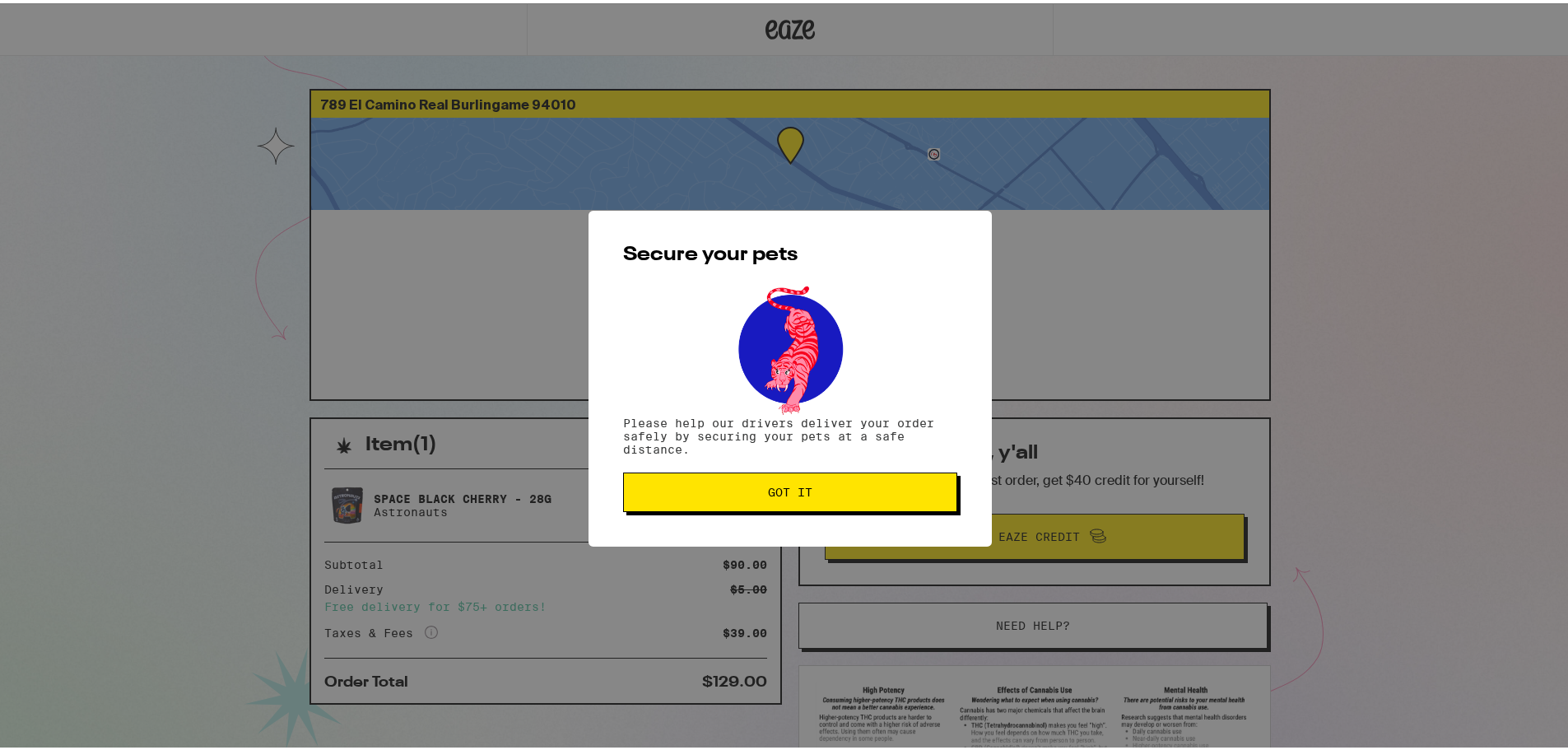
click at [779, 495] on span "Got it" at bounding box center [790, 490] width 44 height 12
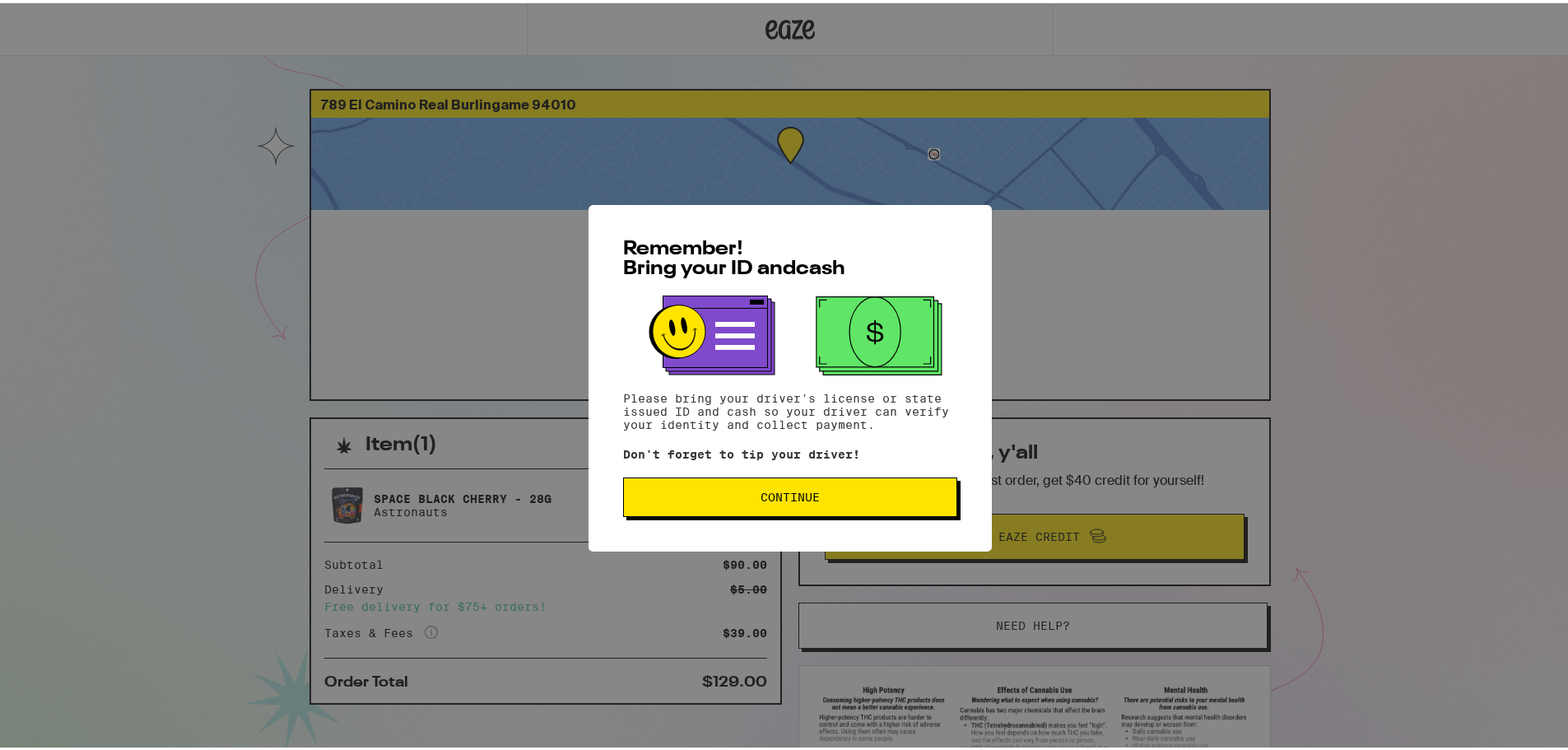
click at [774, 479] on button "Continue" at bounding box center [790, 494] width 334 height 40
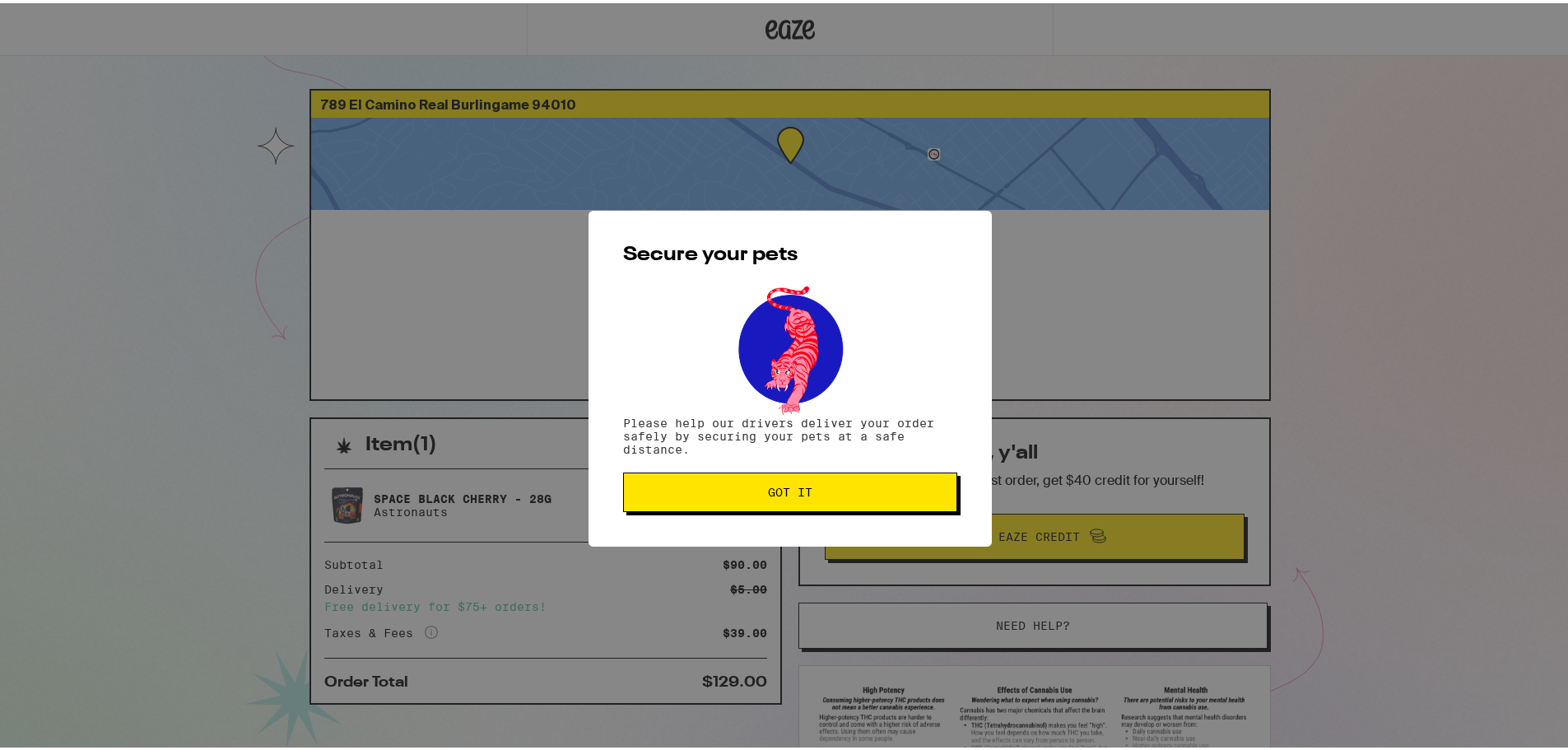
click at [779, 484] on span "Got it" at bounding box center [790, 490] width 44 height 12
